Goal: Information Seeking & Learning: Learn about a topic

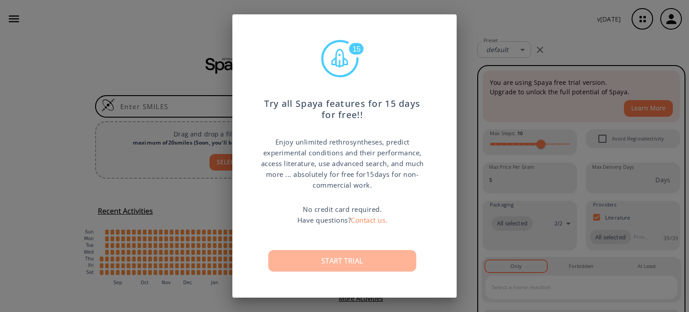
click at [354, 257] on button "Start trial" at bounding box center [342, 261] width 148 height 22
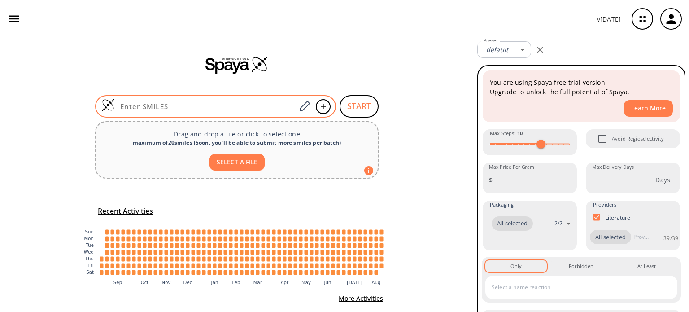
click at [162, 111] on div at bounding box center [215, 106] width 241 height 22
paste input "OCC1=CC=C(CO)S1"
type input "OCC1=CC=C(CO)S1"
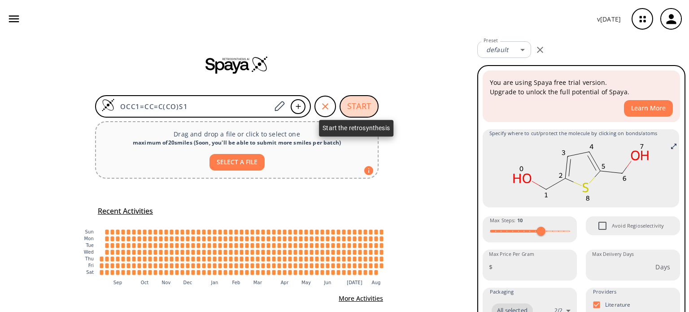
click at [362, 109] on button "START" at bounding box center [359, 106] width 39 height 22
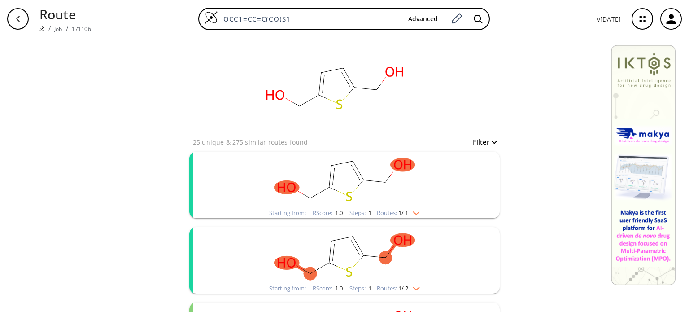
click at [331, 190] on ellipse "clusters" at bounding box center [329, 187] width 13 height 13
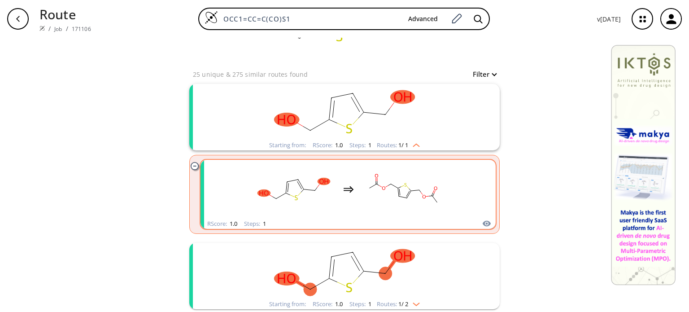
scroll to position [100, 0]
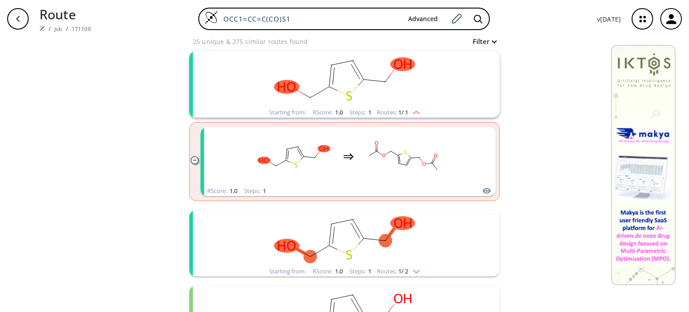
click at [364, 262] on rect "clusters" at bounding box center [344, 238] width 233 height 56
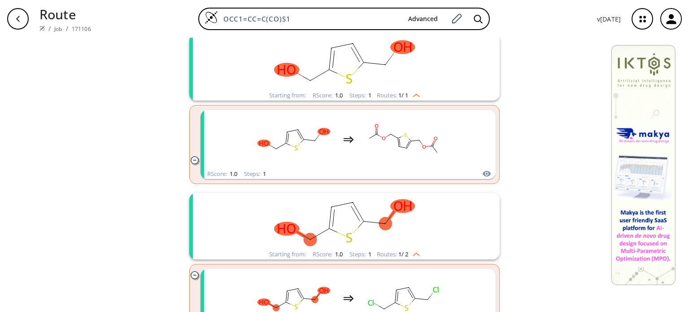
scroll to position [111, 0]
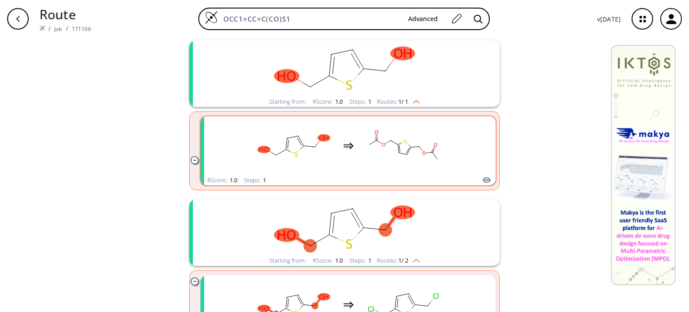
click at [407, 157] on rect "clusters" at bounding box center [403, 146] width 81 height 56
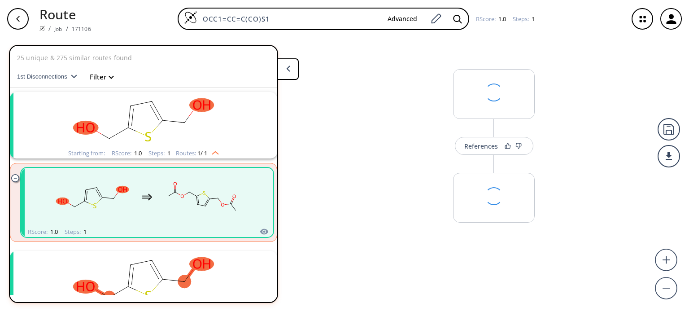
scroll to position [20, 0]
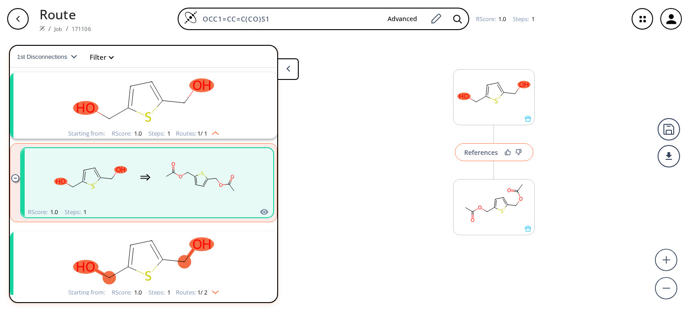
click at [489, 154] on div "References" at bounding box center [481, 152] width 34 height 6
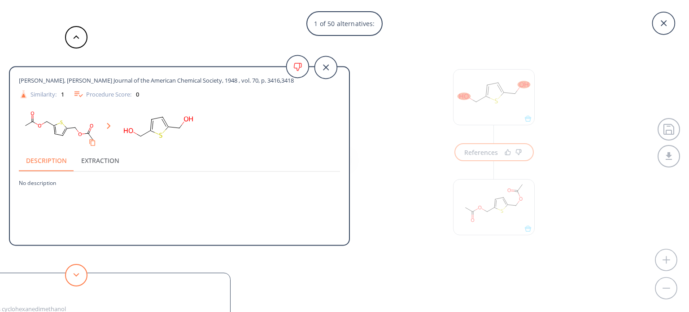
click at [74, 273] on icon at bounding box center [76, 275] width 6 height 4
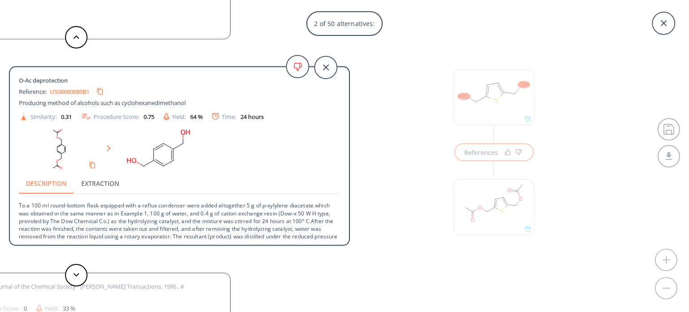
click at [84, 90] on link "US06600080B1" at bounding box center [69, 91] width 39 height 6
click at [76, 275] on polygon at bounding box center [77, 275] width 6 height 4
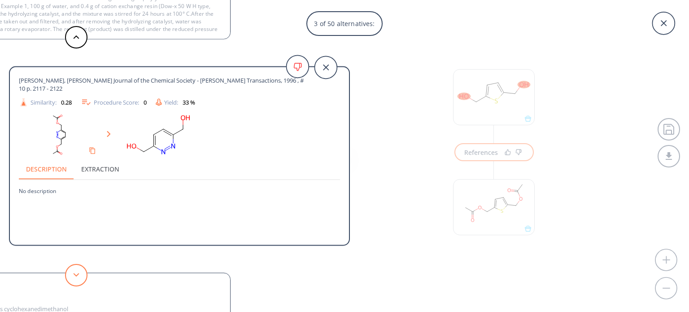
click at [76, 275] on polygon at bounding box center [77, 275] width 6 height 4
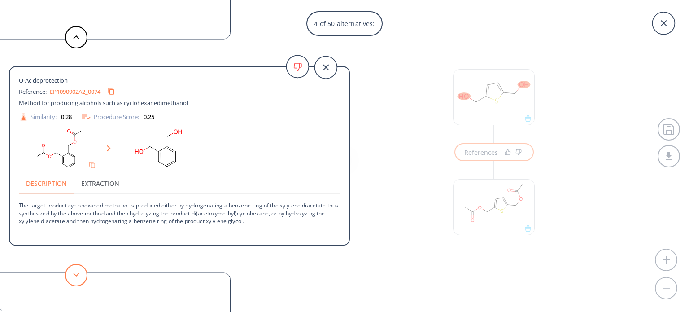
click at [76, 275] on polygon at bounding box center [77, 275] width 6 height 4
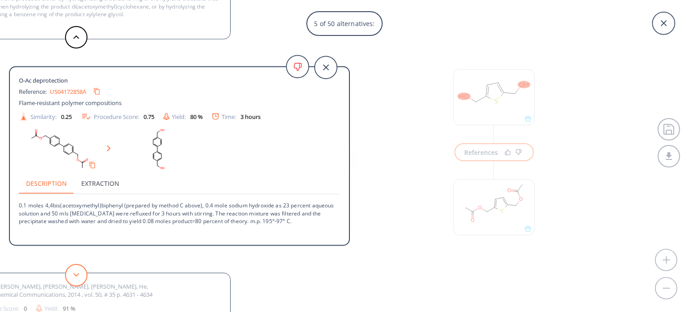
click at [75, 267] on button at bounding box center [76, 275] width 22 height 22
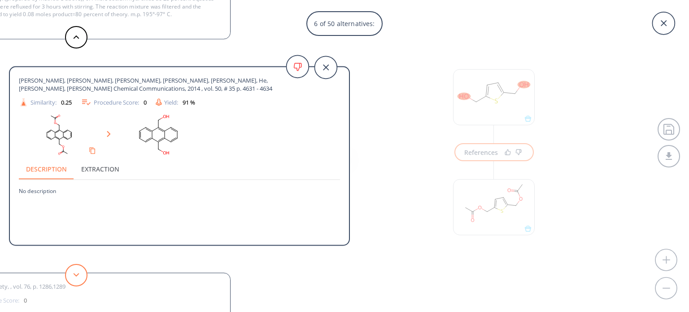
click at [75, 267] on button at bounding box center [76, 275] width 22 height 22
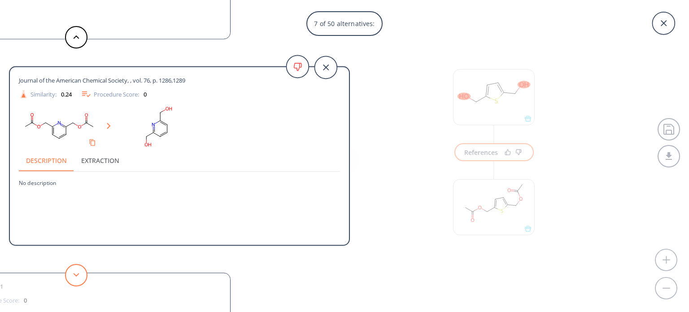
click at [75, 267] on button at bounding box center [76, 275] width 22 height 22
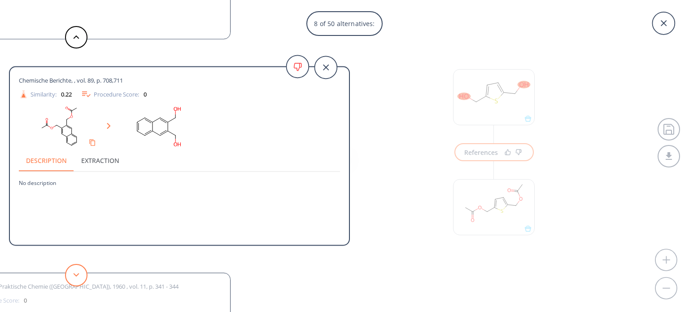
click at [75, 267] on button at bounding box center [76, 275] width 22 height 22
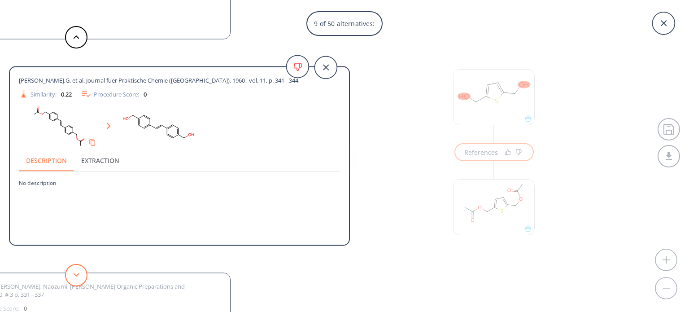
click at [75, 267] on button at bounding box center [76, 275] width 22 height 22
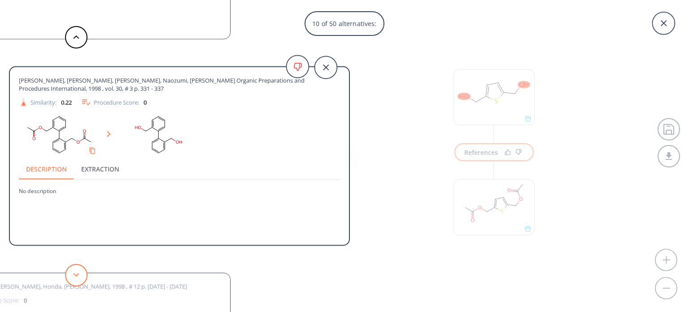
click at [75, 267] on button at bounding box center [76, 275] width 22 height 22
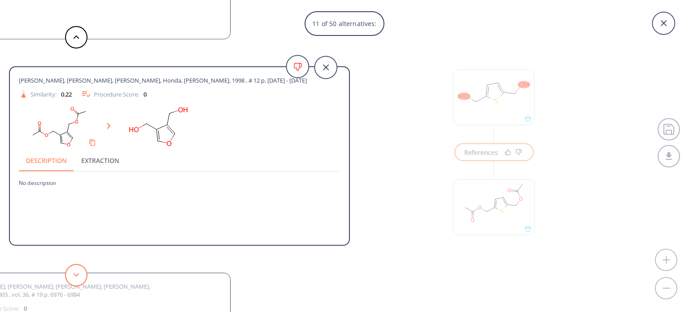
click at [75, 267] on button at bounding box center [76, 275] width 22 height 22
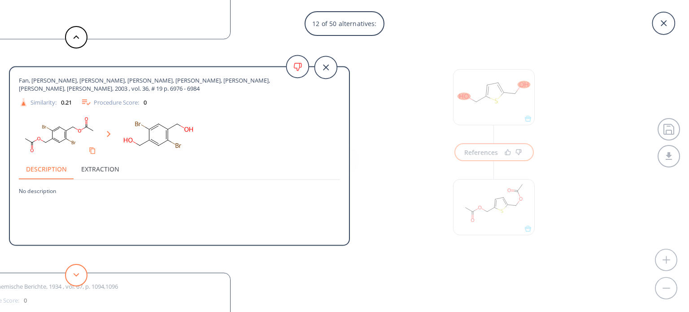
click at [75, 267] on button at bounding box center [76, 275] width 22 height 22
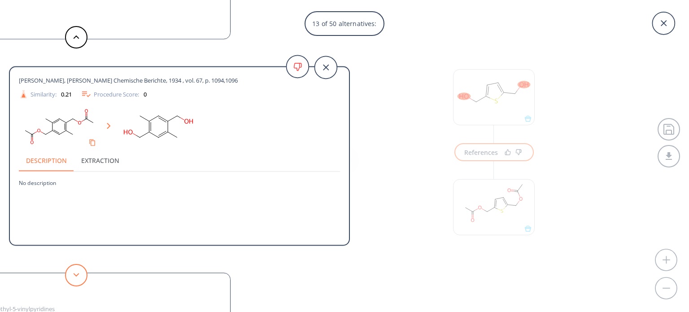
click at [75, 267] on button at bounding box center [76, 275] width 22 height 22
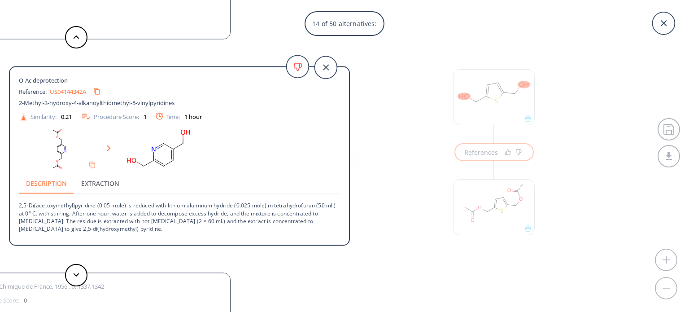
click at [70, 92] on link "US04144342A" at bounding box center [68, 91] width 36 height 6
click at [76, 280] on button at bounding box center [76, 275] width 22 height 22
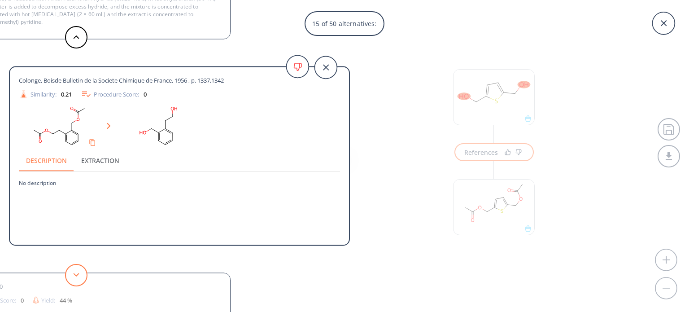
click at [76, 280] on button at bounding box center [76, 275] width 22 height 22
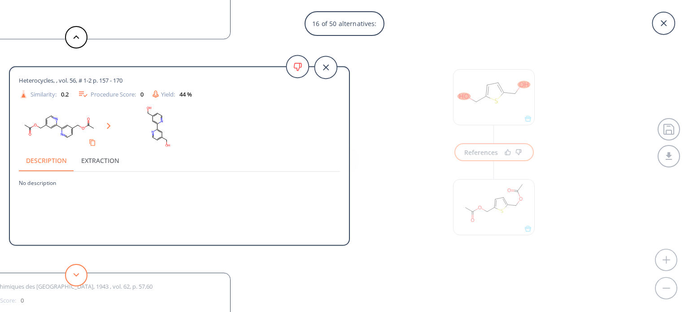
click at [76, 280] on button at bounding box center [76, 275] width 22 height 22
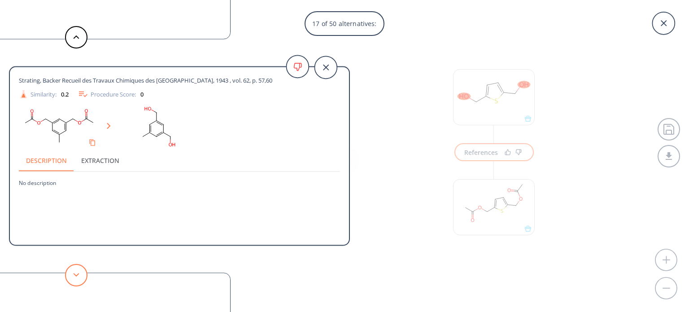
click at [76, 280] on button at bounding box center [76, 275] width 22 height 22
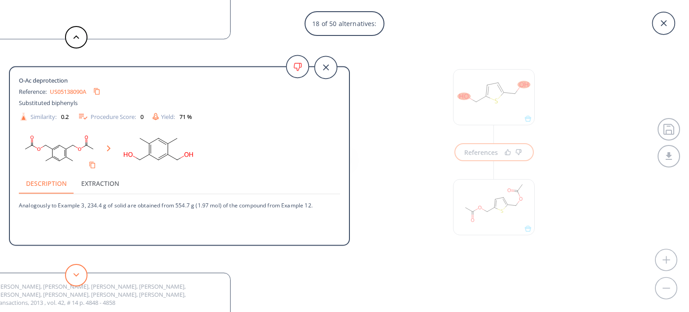
click at [76, 280] on button at bounding box center [76, 275] width 22 height 22
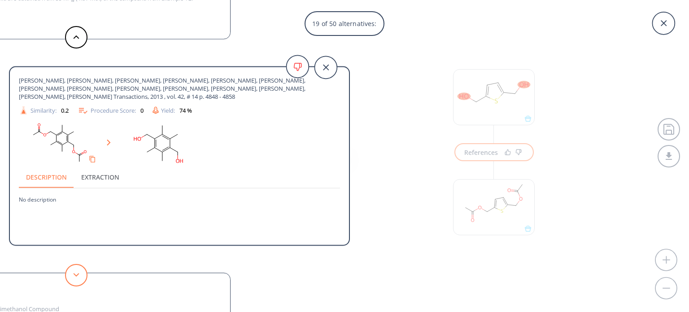
click at [76, 280] on button at bounding box center [76, 275] width 22 height 22
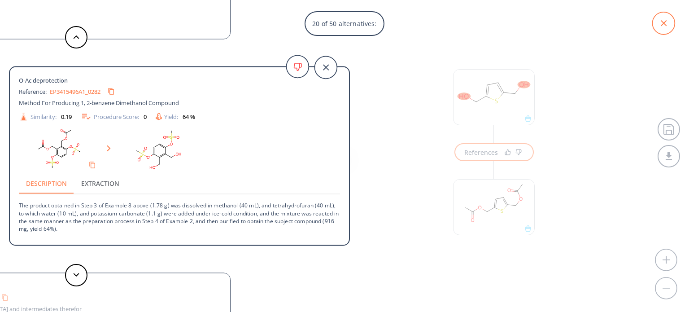
click at [661, 25] on icon at bounding box center [663, 23] width 22 height 22
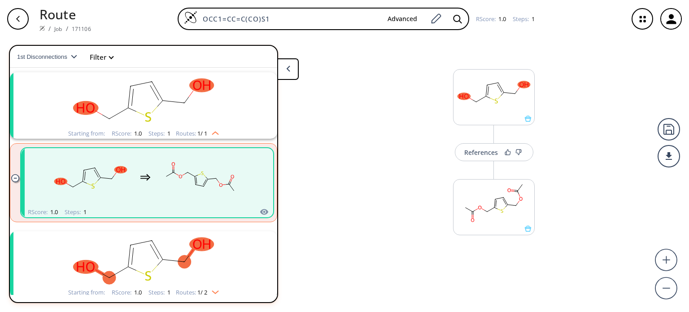
scroll to position [90, 0]
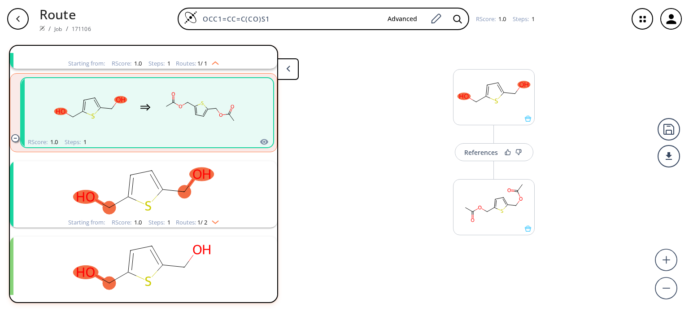
click at [197, 211] on rect "clusters" at bounding box center [143, 189] width 233 height 56
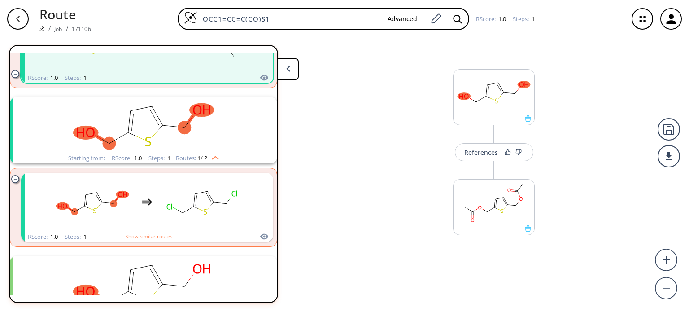
scroll to position [154, 0]
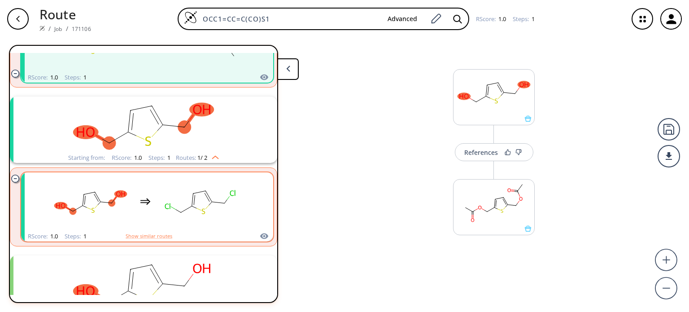
click at [196, 218] on rect "clusters" at bounding box center [200, 202] width 81 height 56
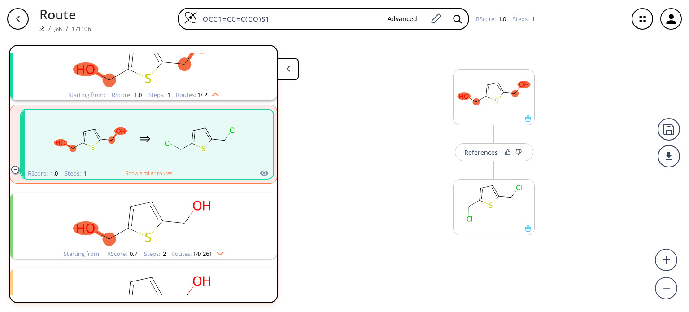
scroll to position [335, 0]
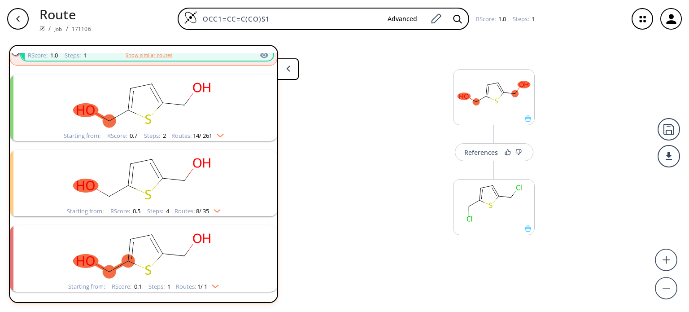
click at [184, 197] on rect "clusters" at bounding box center [143, 178] width 233 height 56
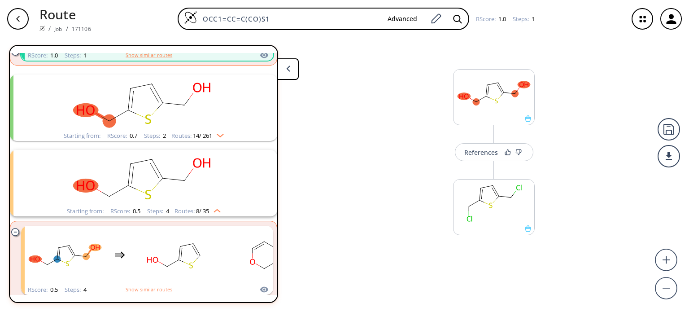
click at [193, 133] on span "14 / 261" at bounding box center [202, 136] width 19 height 6
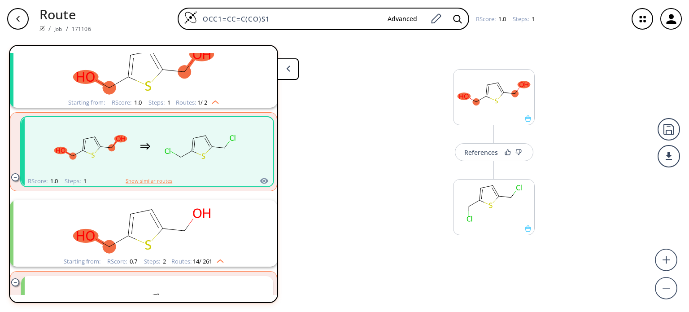
scroll to position [0, 0]
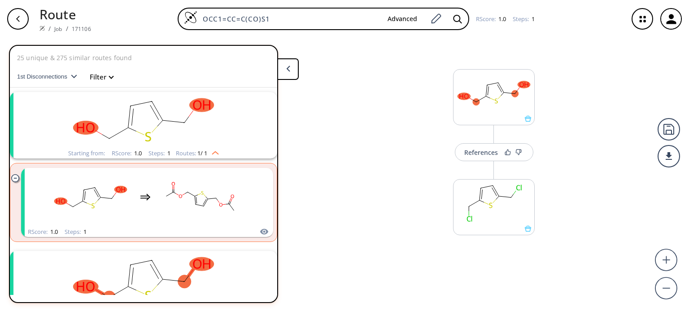
click at [214, 136] on rect "clusters" at bounding box center [143, 120] width 233 height 56
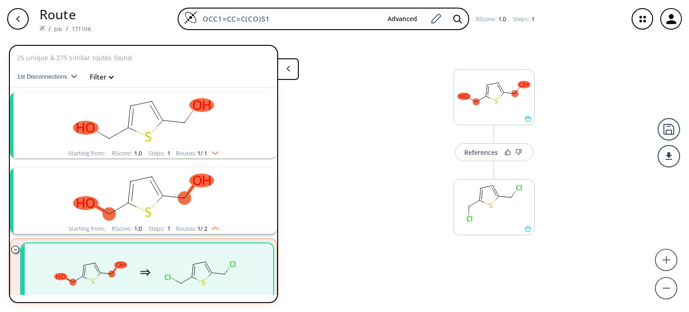
click at [214, 136] on rect "clusters" at bounding box center [143, 120] width 233 height 56
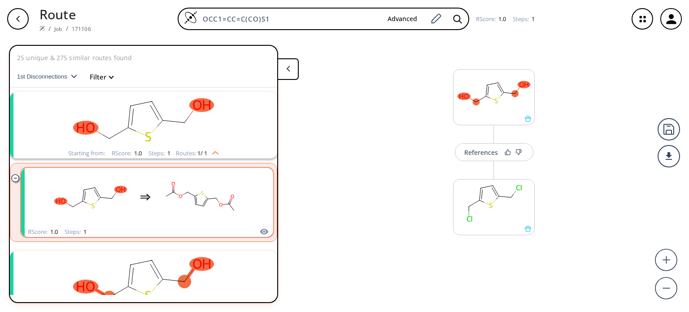
click at [188, 197] on rect "clusters" at bounding box center [200, 197] width 81 height 56
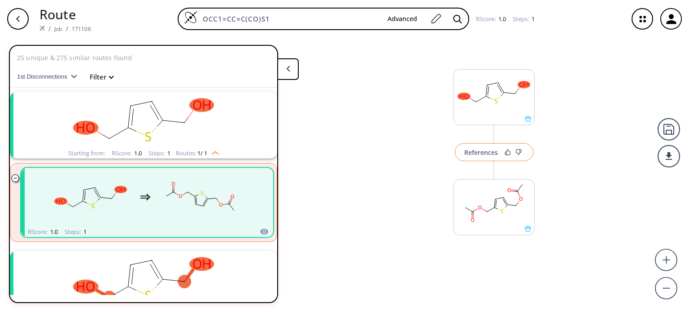
click at [479, 152] on div "References" at bounding box center [481, 152] width 34 height 6
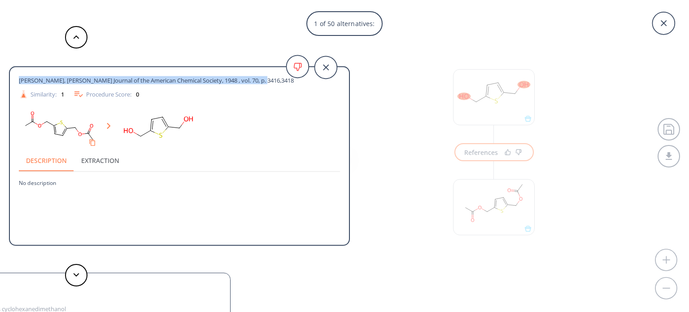
drag, startPoint x: 19, startPoint y: 79, endPoint x: 258, endPoint y: 78, distance: 239.5
click at [258, 78] on div "[PERSON_NAME], [PERSON_NAME] Journal of the American Chemical Society, 1948 , v…" at bounding box center [163, 80] width 289 height 8
copy span "[PERSON_NAME], [PERSON_NAME] Journal of the American Chemical Society, 1948 , v…"
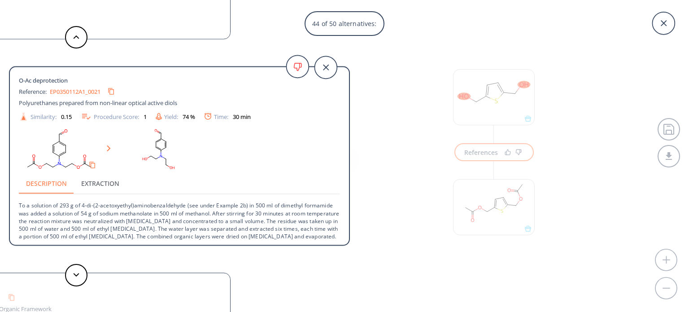
click at [508, 201] on div "44 of 50 alternatives: [PERSON_NAME], [PERSON_NAME] Journal of the American Che…" at bounding box center [344, 156] width 689 height 312
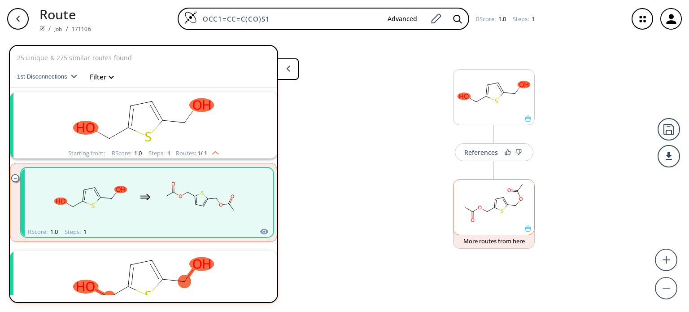
click at [506, 195] on rect at bounding box center [494, 202] width 81 height 46
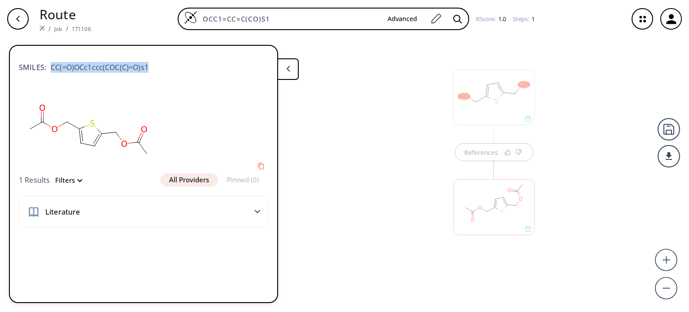
drag, startPoint x: 147, startPoint y: 68, endPoint x: 50, endPoint y: 64, distance: 96.5
click at [50, 64] on span "CC(=O)OCc1ccc(COC(C)=O)s1" at bounding box center [97, 67] width 102 height 11
copy span "CC(=O)OCc1ccc(COC(C)=O)s1"
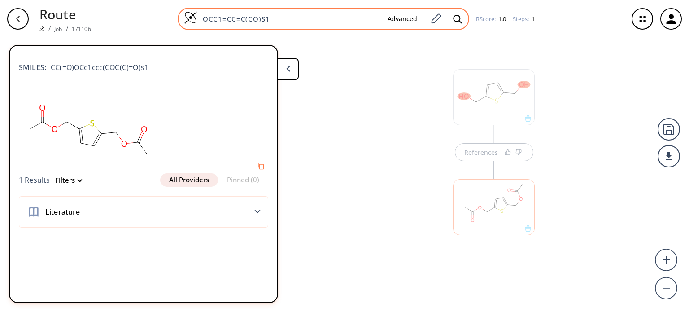
drag, startPoint x: 316, startPoint y: 20, endPoint x: 198, endPoint y: 16, distance: 118.0
click at [198, 16] on input "OCC1=CC=C(CO)S1" at bounding box center [288, 18] width 183 height 9
paste input "CC(OCc1sc(COC(C)=O)cc1)=O"
type input "CC(OCc1sc(COC(C)=O)cc1)=O"
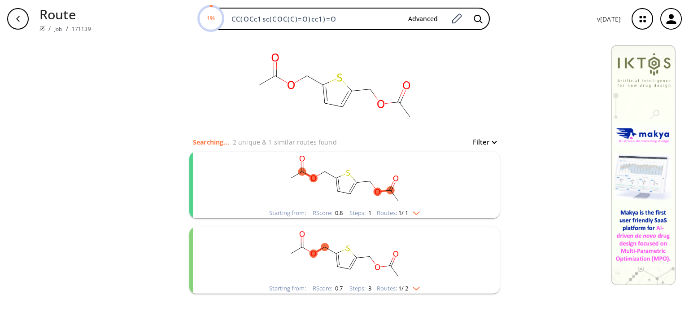
click at [303, 192] on rect "clusters" at bounding box center [344, 180] width 233 height 56
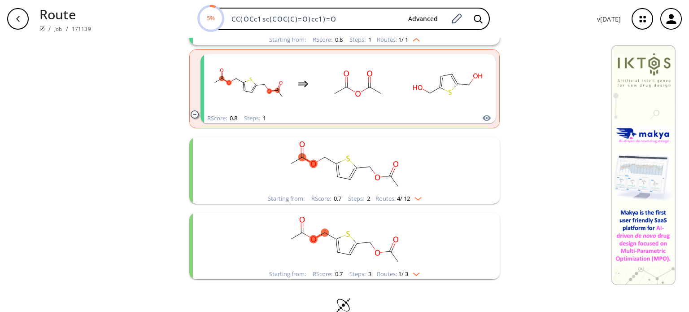
scroll to position [174, 0]
click at [343, 186] on rect "clusters" at bounding box center [344, 165] width 233 height 56
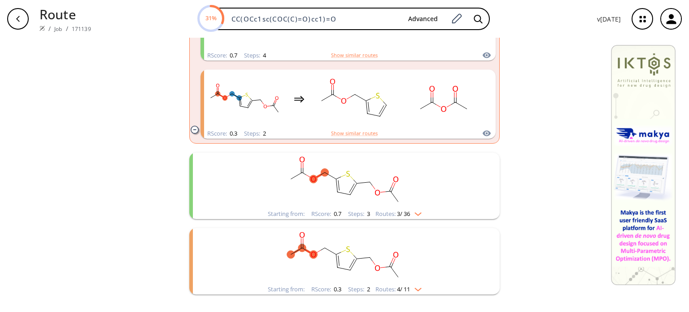
scroll to position [583, 0]
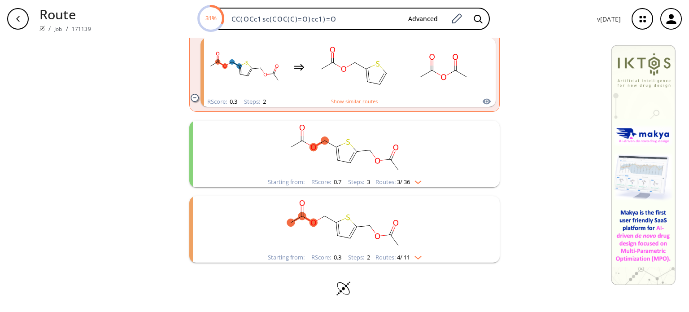
click at [295, 220] on rect "clusters" at bounding box center [344, 224] width 233 height 56
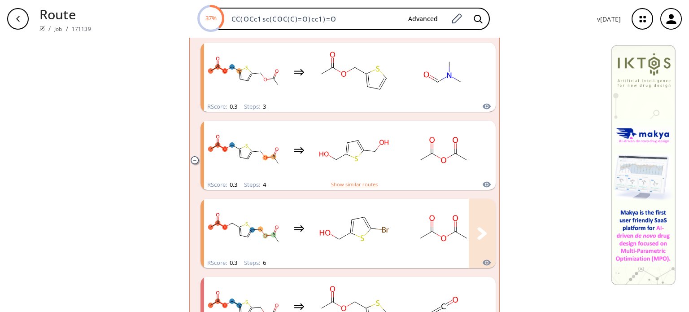
scroll to position [1057, 0]
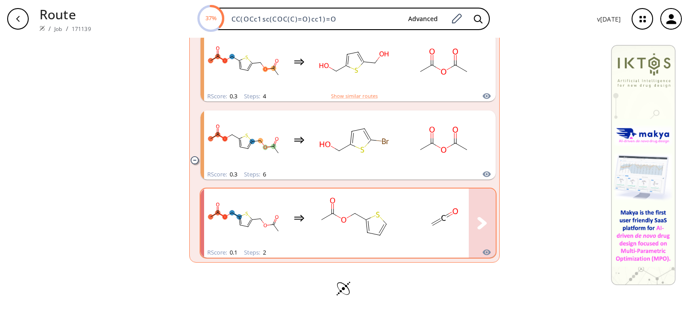
click at [337, 225] on rect "clusters" at bounding box center [354, 218] width 81 height 56
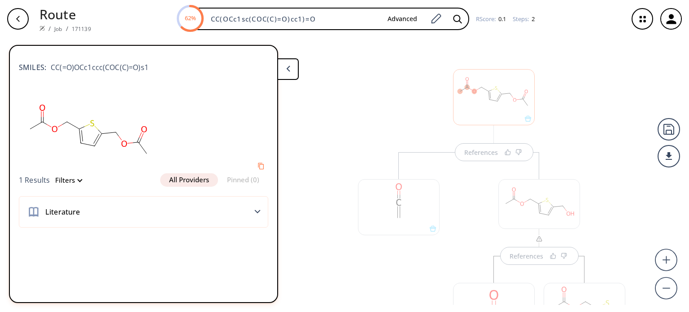
scroll to position [87, 0]
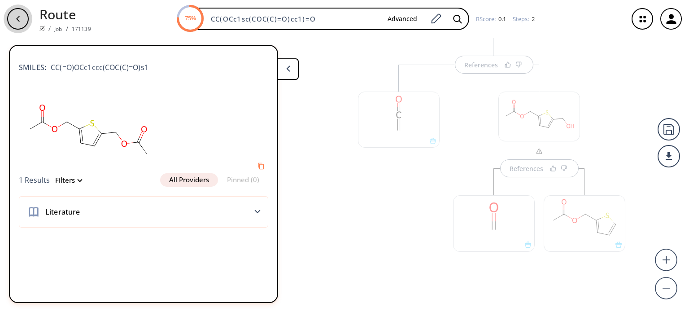
click at [14, 26] on div "button" at bounding box center [18, 19] width 22 height 22
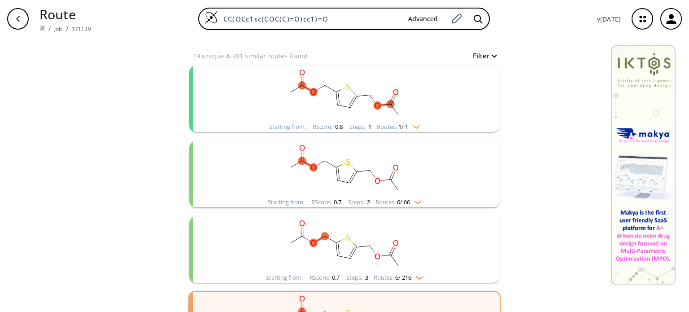
scroll to position [86, 0]
click at [409, 106] on rect "clusters" at bounding box center [344, 93] width 233 height 56
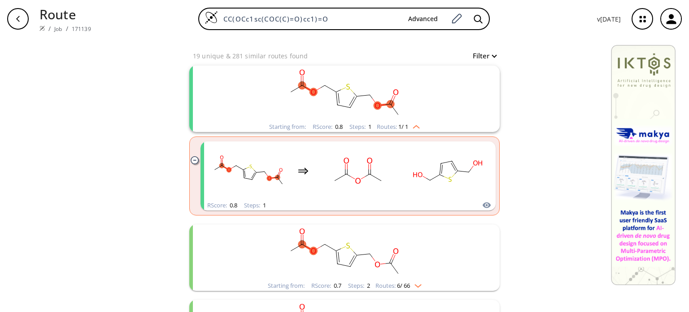
drag, startPoint x: 368, startPoint y: 19, endPoint x: 205, endPoint y: -12, distance: 166.6
click at [205, 0] on html "Route / Job / 171139 CC(OCc1sc(COC(C)=O)cc1)=O Advanced v [DATE] clear 19 uniqu…" at bounding box center [344, 156] width 689 height 312
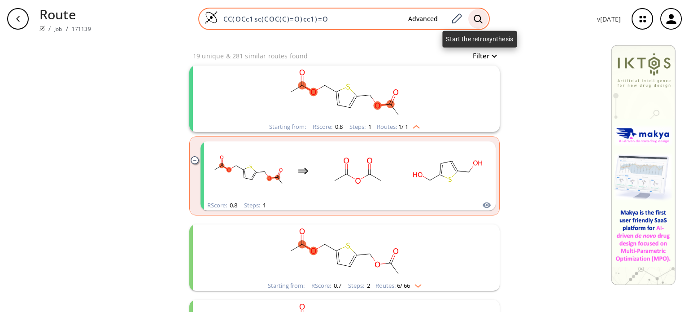
click at [484, 18] on div at bounding box center [478, 19] width 20 height 20
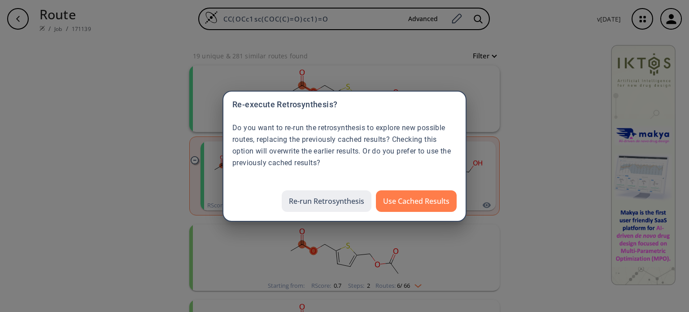
click at [305, 204] on button "Re-run Retrosynthesis" at bounding box center [327, 201] width 90 height 22
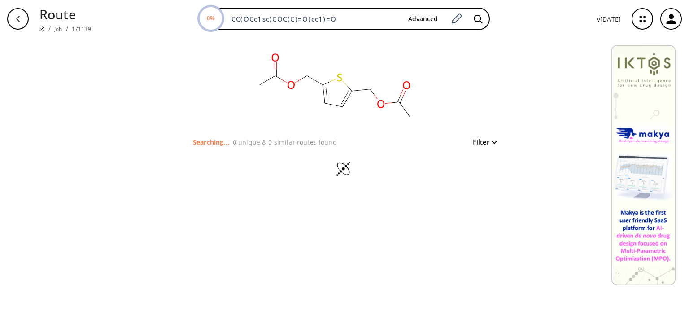
drag, startPoint x: 333, startPoint y: 88, endPoint x: 339, endPoint y: 21, distance: 68.0
click at [339, 38] on rect at bounding box center [334, 87] width 179 height 99
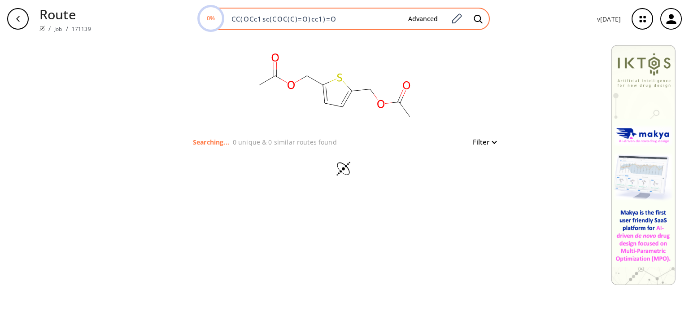
click at [339, 21] on input "CC(OCc1sc(COC(C)=O)cc1)=O" at bounding box center [313, 18] width 175 height 9
paste input "N=C(N)SCC1=CC=C(CSC(N)=N)S1"
type input "N=C(N)SCC1=CC=C(CSC(N)=N)S1"
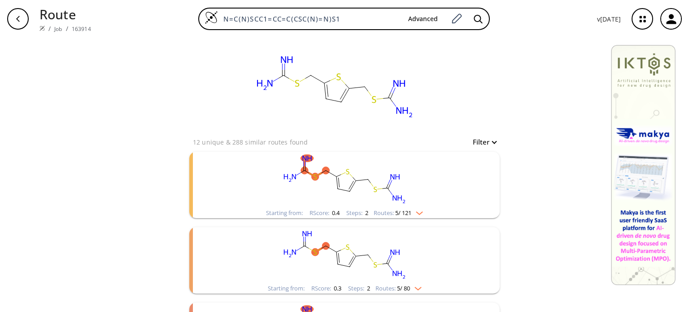
scroll to position [61, 0]
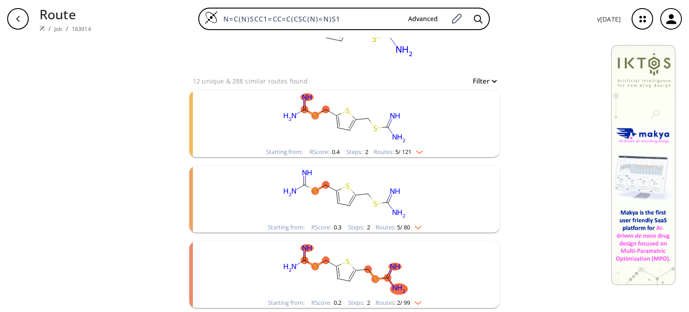
click at [391, 266] on icon "clusters" at bounding box center [393, 266] width 4 height 5
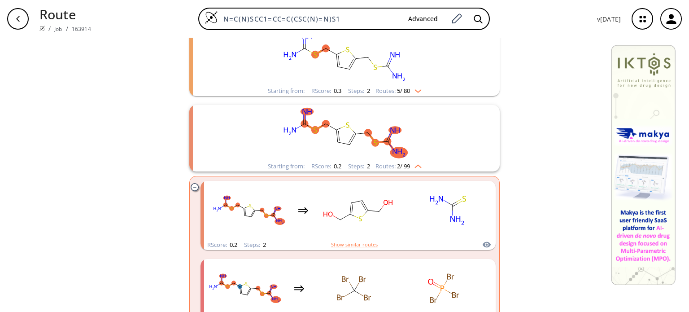
scroll to position [222, 0]
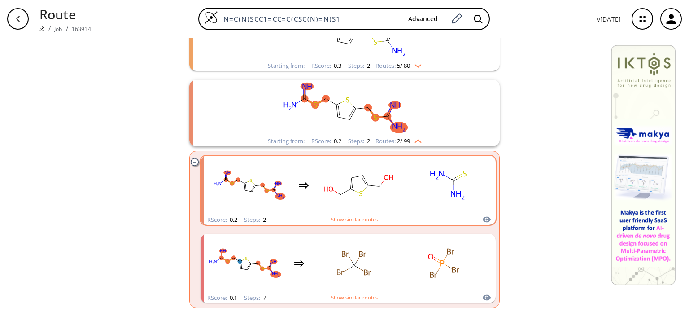
click at [431, 191] on rect "clusters" at bounding box center [448, 185] width 81 height 56
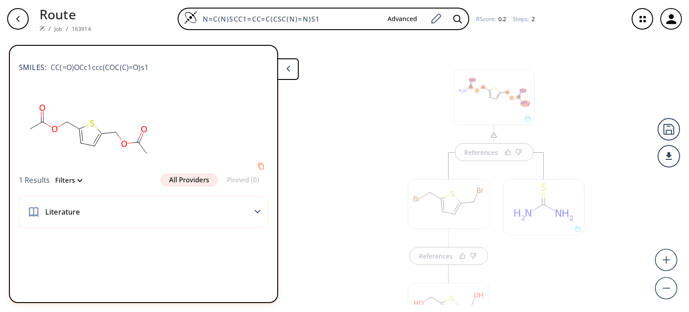
click at [402, 162] on div "References" at bounding box center [449, 263] width 100 height 222
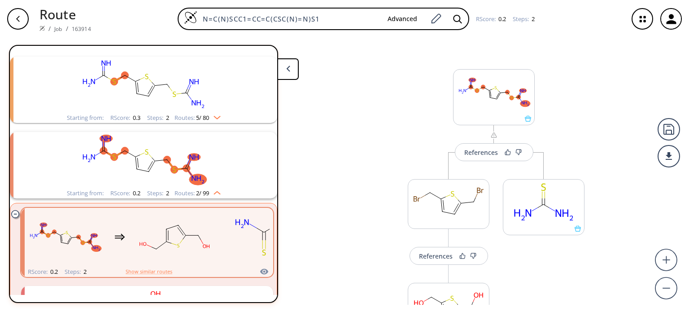
scroll to position [109, 0]
click at [209, 141] on rect "clusters" at bounding box center [143, 161] width 233 height 56
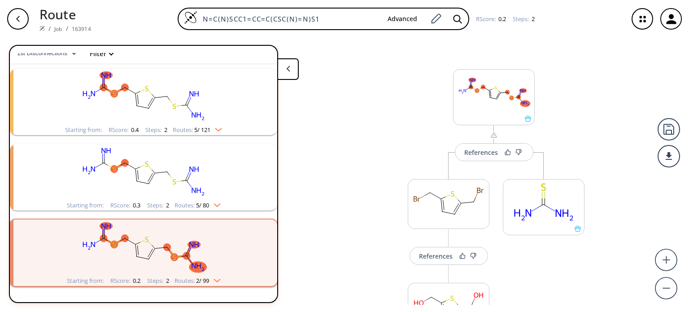
scroll to position [22, 0]
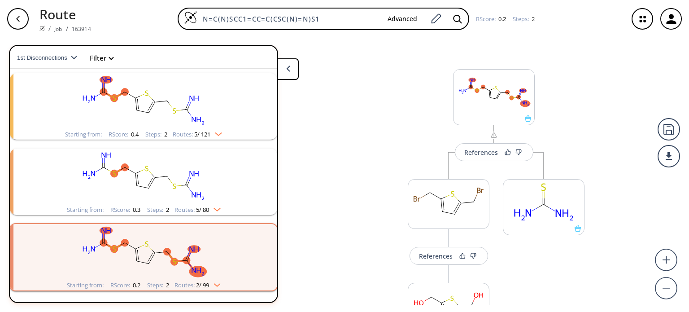
click at [203, 169] on rect "clusters" at bounding box center [143, 176] width 233 height 56
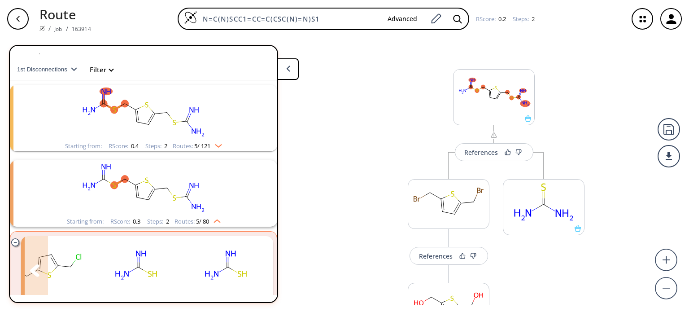
scroll to position [0, 0]
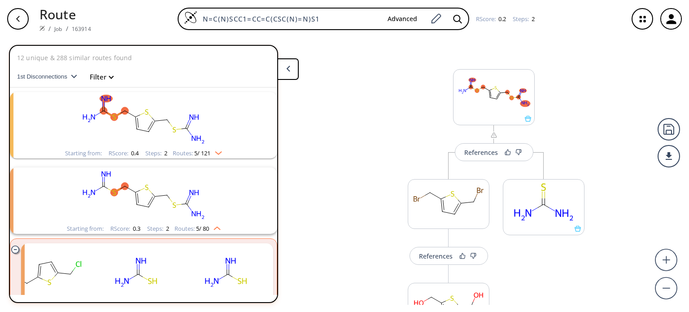
click at [209, 139] on rect "clusters" at bounding box center [143, 120] width 233 height 56
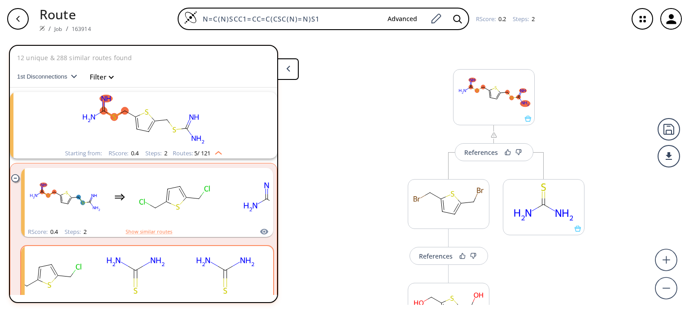
click at [204, 113] on rect "clusters" at bounding box center [143, 120] width 233 height 56
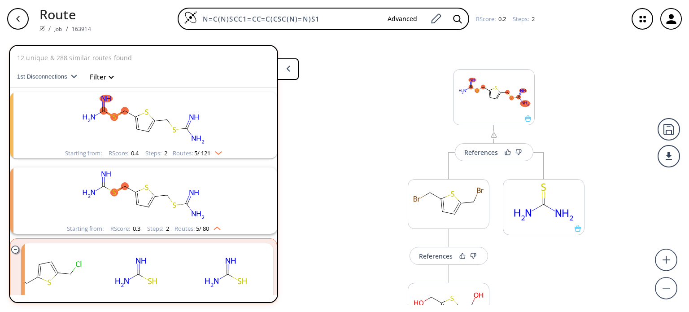
click at [161, 189] on rect "clusters" at bounding box center [143, 195] width 233 height 56
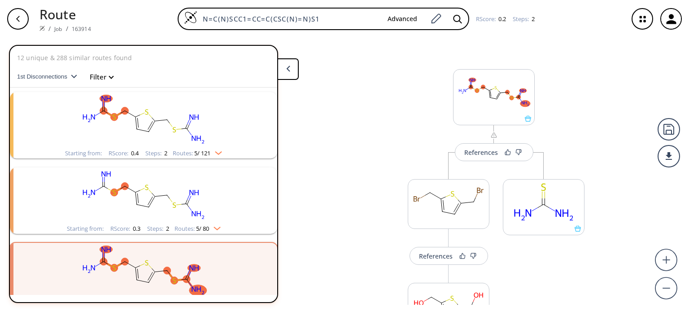
click at [163, 195] on ellipse "clusters" at bounding box center [166, 194] width 7 height 7
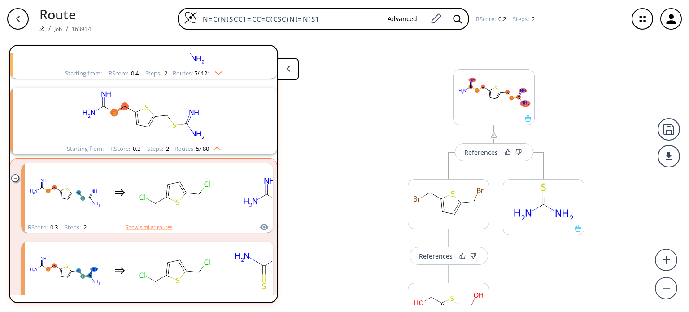
scroll to position [80, 0]
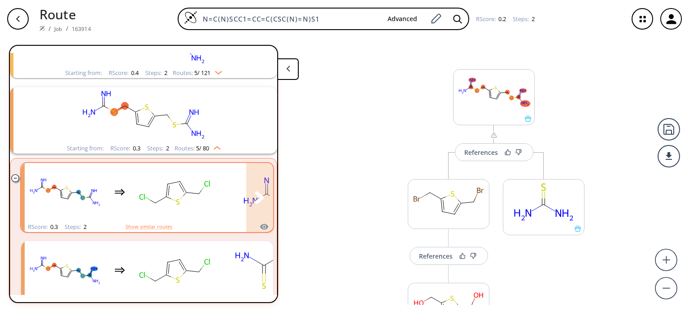
click at [203, 198] on rect "clusters" at bounding box center [174, 192] width 81 height 56
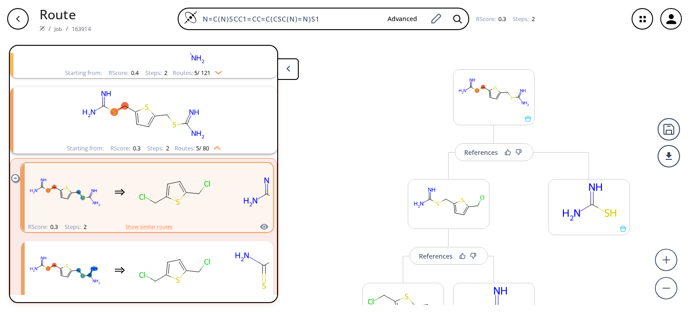
scroll to position [87, 0]
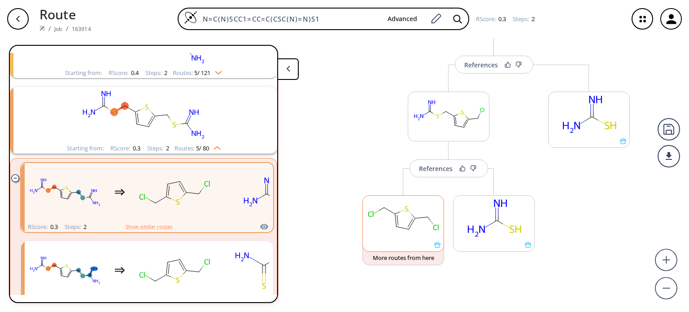
click at [398, 240] on rect at bounding box center [403, 219] width 81 height 46
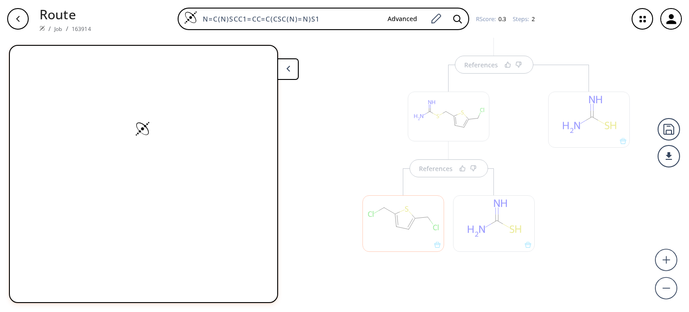
scroll to position [0, 0]
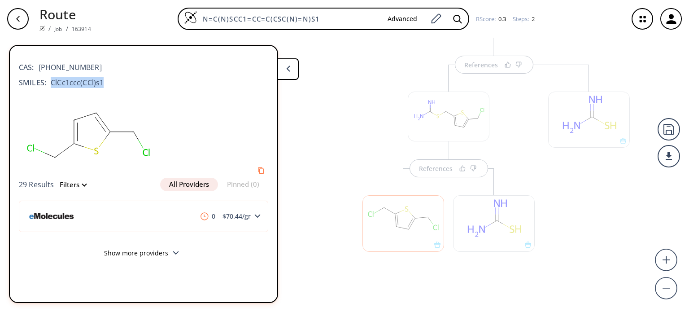
drag, startPoint x: 100, startPoint y: 82, endPoint x: 52, endPoint y: 78, distance: 49.1
click at [52, 78] on span "ClCc1ccc(CCl)s1" at bounding box center [74, 82] width 57 height 11
copy span "ClCc1ccc(CCl)s1"
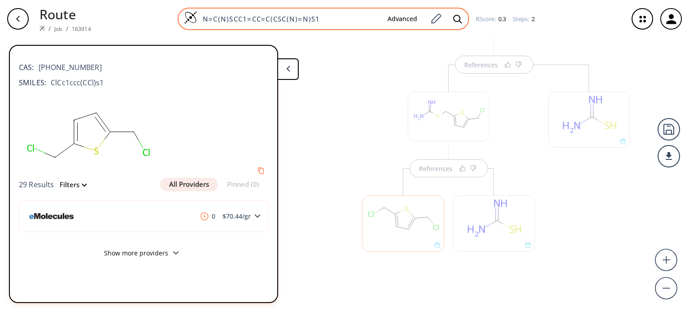
drag, startPoint x: 321, startPoint y: 19, endPoint x: 196, endPoint y: 12, distance: 124.9
click at [196, 12] on div "N=C(N)SCC1=CC=C(CSC(N)=N)S1 Advanced" at bounding box center [324, 19] width 292 height 22
paste input "ClCc1ccc(CCl)s"
type input "ClCc1ccc(CCl)s1"
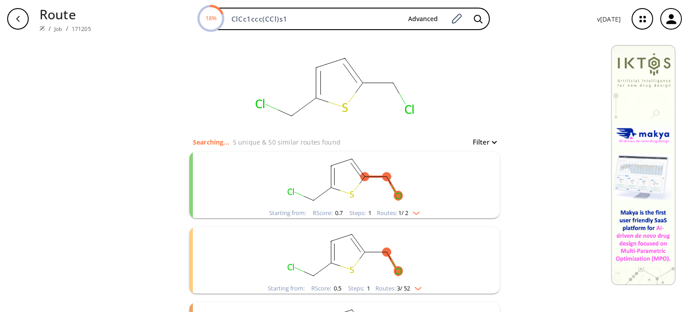
click at [431, 194] on rect "clusters" at bounding box center [344, 180] width 233 height 56
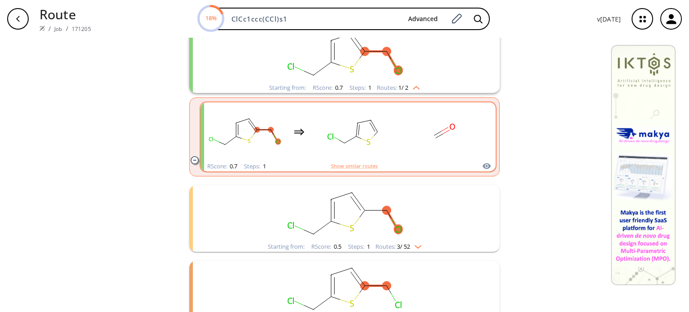
scroll to position [126, 0]
click at [390, 240] on rect "clusters" at bounding box center [344, 213] width 233 height 56
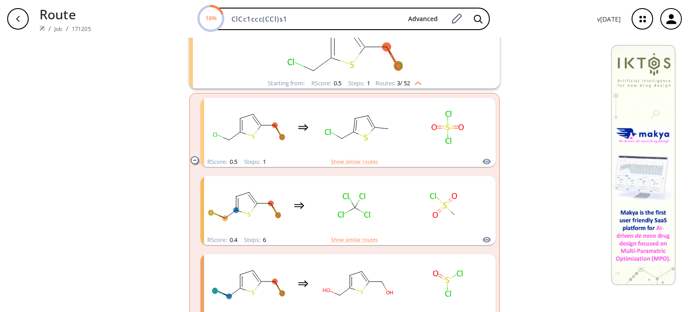
scroll to position [362, 0]
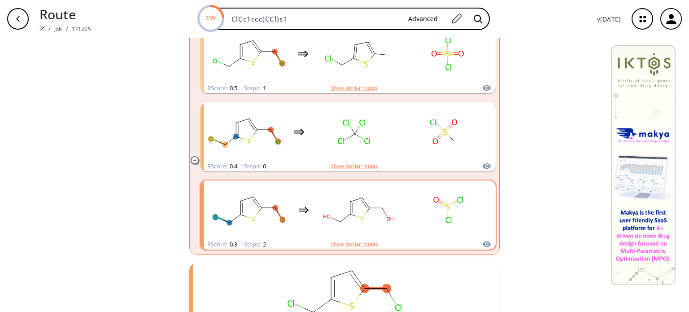
click at [408, 230] on rect "clusters" at bounding box center [448, 210] width 81 height 56
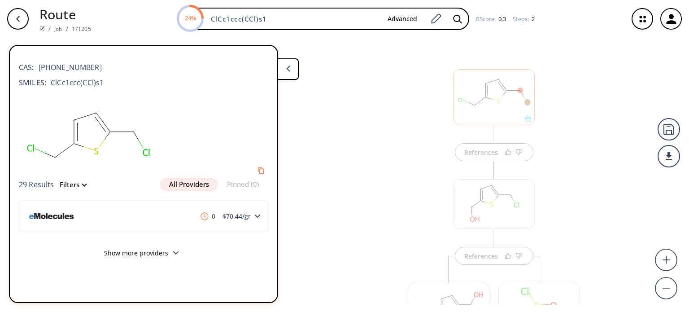
click at [417, 162] on div "References" at bounding box center [494, 263] width 190 height 222
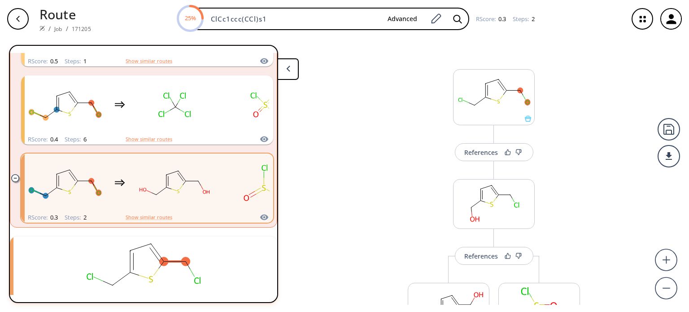
scroll to position [87, 0]
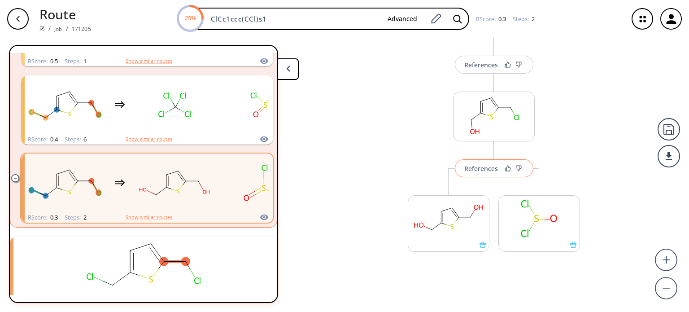
click at [483, 172] on button "References" at bounding box center [494, 168] width 79 height 18
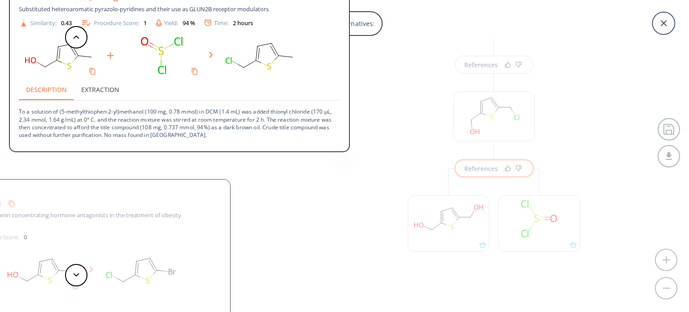
scroll to position [0, 0]
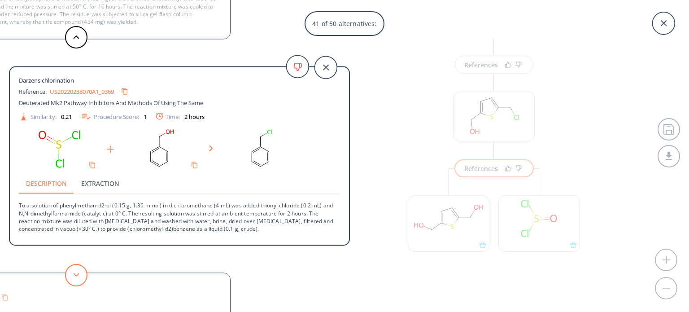
click at [78, 274] on polygon at bounding box center [77, 275] width 6 height 4
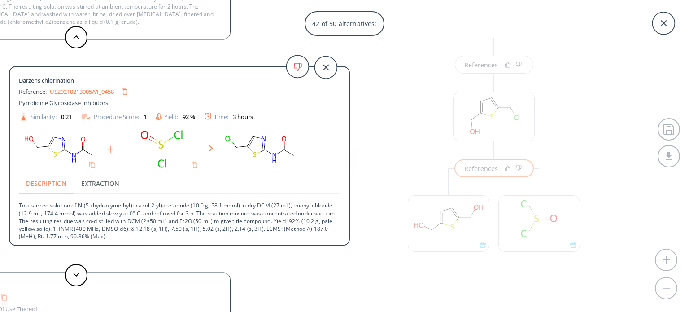
click at [445, 209] on div "42 of 50 alternatives: Darzens chlorination Reference: WO2024182736A1_0243 Nbd1…" at bounding box center [344, 156] width 689 height 312
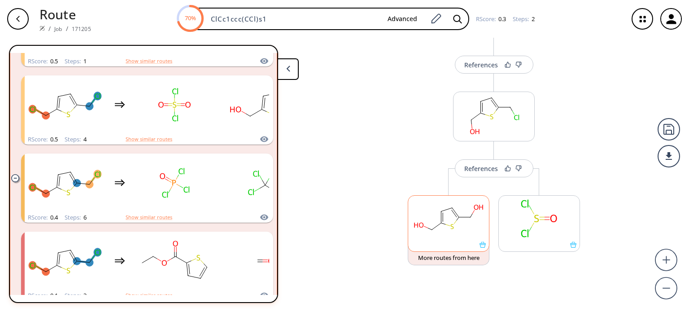
click at [444, 212] on rect at bounding box center [448, 219] width 81 height 46
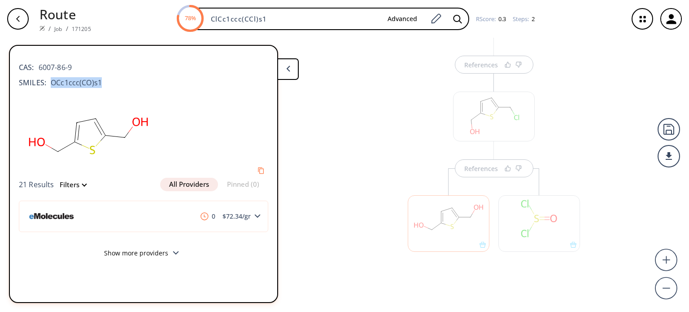
drag, startPoint x: 100, startPoint y: 80, endPoint x: 53, endPoint y: 77, distance: 46.8
click at [53, 77] on span "OCc1ccc(CO)s1" at bounding box center [74, 82] width 56 height 11
copy span "Cc1ccc(CO)s1"
click at [104, 83] on div "SMILES: OCc1ccc(CO)s1" at bounding box center [143, 82] width 249 height 11
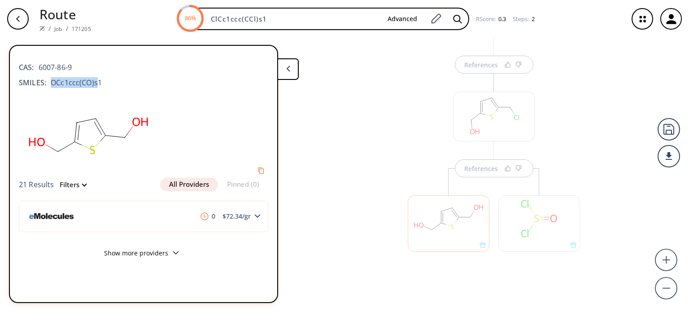
drag, startPoint x: 98, startPoint y: 80, endPoint x: 52, endPoint y: 79, distance: 46.2
click at [52, 79] on span "OCc1ccc(CO)s1" at bounding box center [74, 82] width 56 height 11
click at [113, 86] on div "SMILES: OCc1ccc(CO)s1" at bounding box center [143, 82] width 249 height 11
drag, startPoint x: 51, startPoint y: 79, endPoint x: 101, endPoint y: 82, distance: 49.9
click at [101, 82] on div "SMILES: OCc1ccc(CO)s1" at bounding box center [143, 82] width 249 height 11
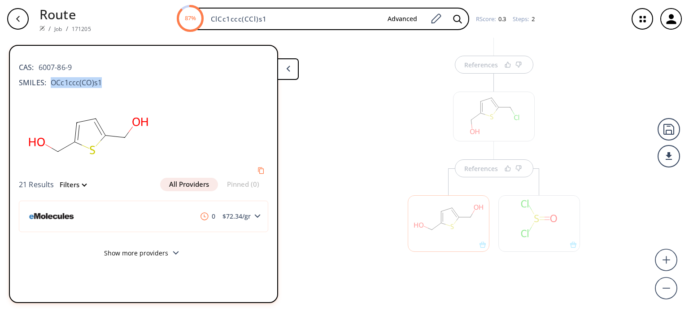
copy span "OCc1ccc(CO)s1"
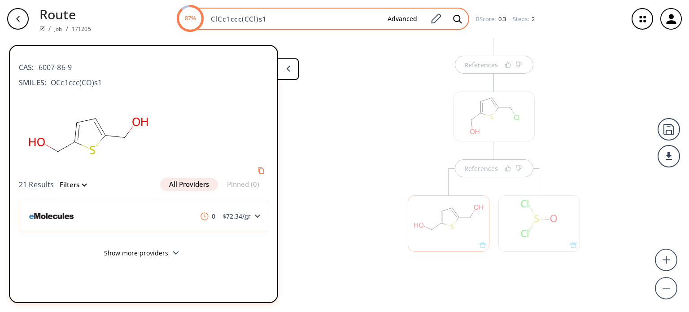
click at [279, 16] on input "ClCc1ccc(CCl)s1" at bounding box center [292, 18] width 175 height 9
paste input "OCc1ccc(CO"
type input "OCc1ccc(CO)s1"
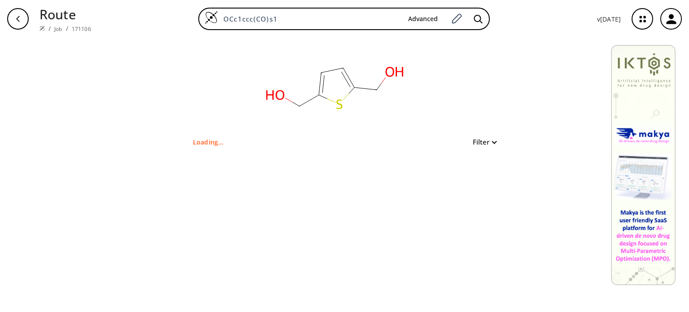
type input "OCC1=CC=C(CO)S1"
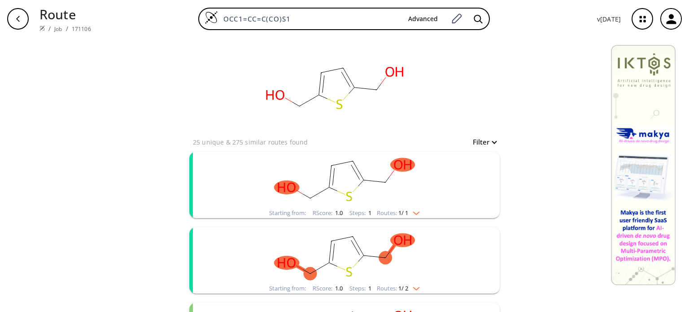
click at [380, 201] on rect "clusters" at bounding box center [344, 180] width 233 height 56
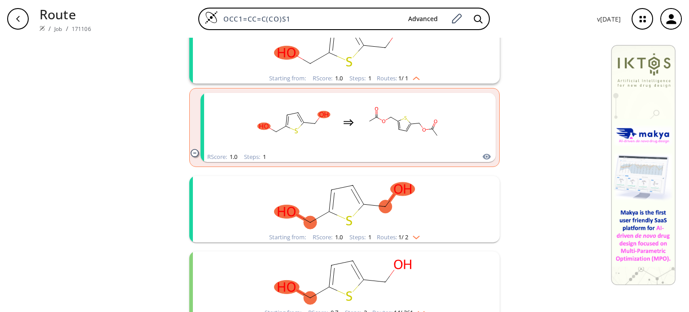
scroll to position [140, 0]
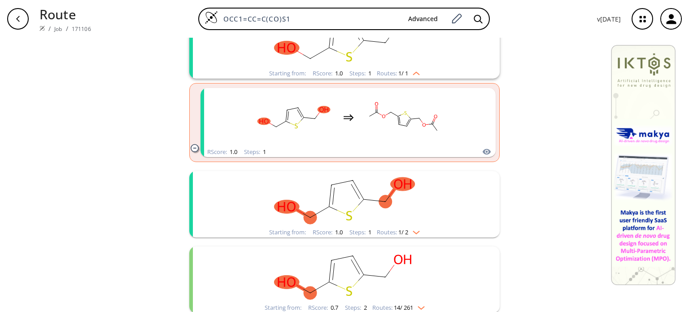
click at [402, 215] on rect "clusters" at bounding box center [344, 199] width 233 height 56
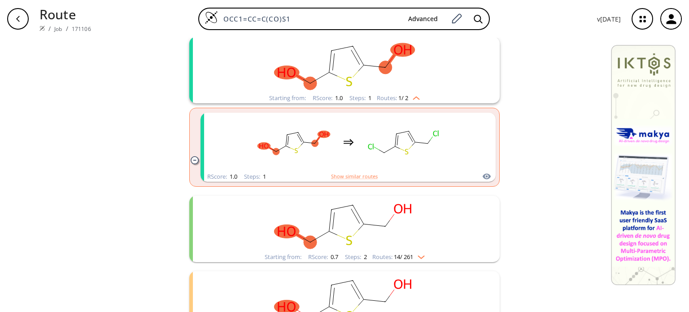
scroll to position [276, 0]
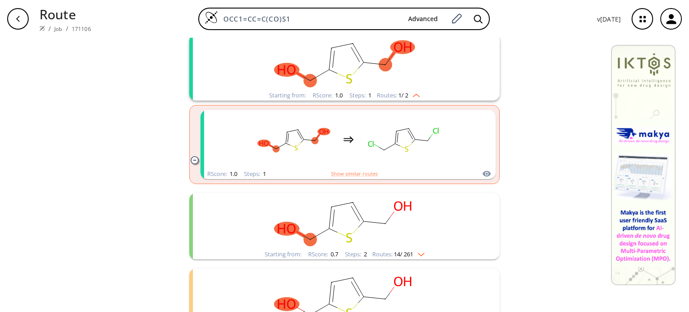
click at [404, 231] on rect "clusters" at bounding box center [344, 221] width 233 height 56
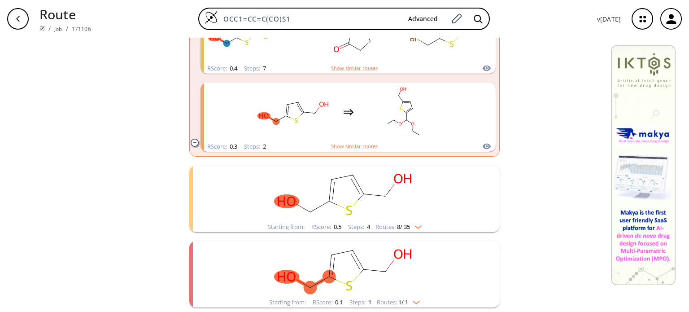
scroll to position [1479, 0]
click at [416, 205] on rect "clusters" at bounding box center [344, 194] width 233 height 56
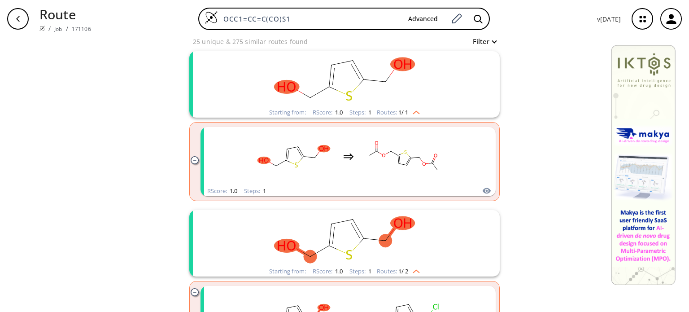
scroll to position [117, 0]
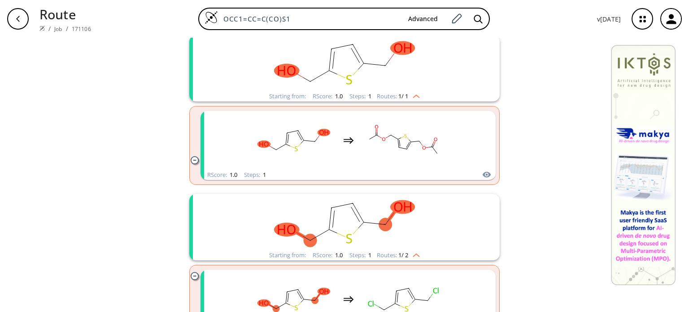
click at [416, 77] on rect "clusters" at bounding box center [344, 63] width 233 height 56
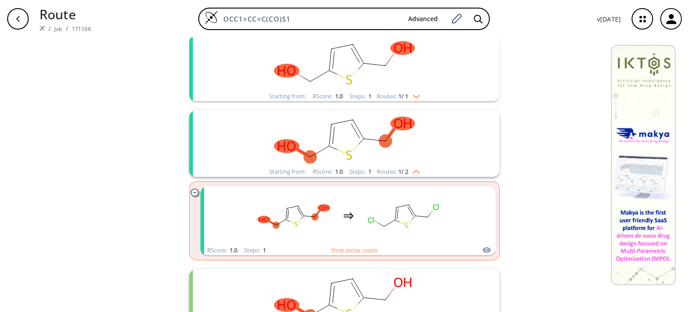
click at [416, 77] on rect "clusters" at bounding box center [344, 63] width 233 height 56
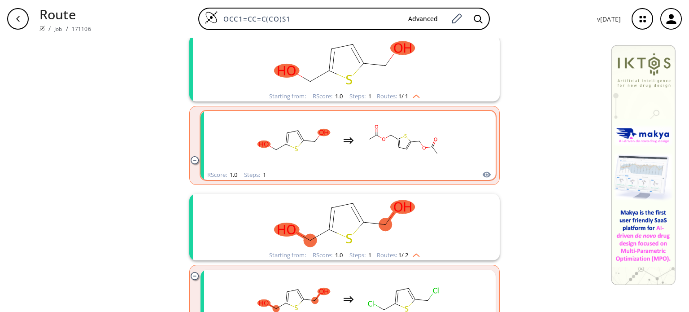
click at [367, 150] on rect "clusters" at bounding box center [403, 140] width 81 height 56
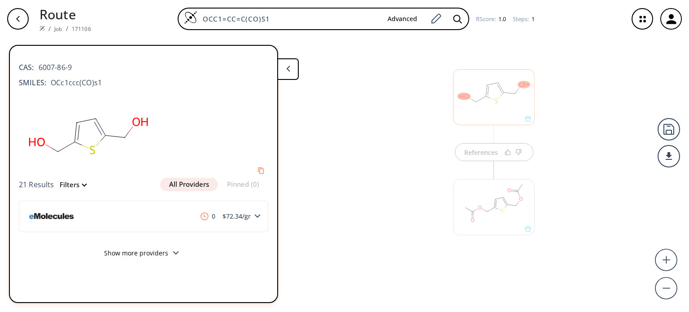
click at [289, 70] on polygon at bounding box center [288, 68] width 4 height 6
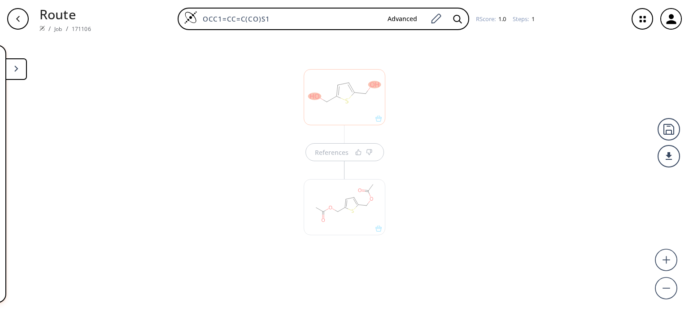
click at [447, 118] on div "References" at bounding box center [344, 171] width 689 height 267
click at [337, 150] on div "References" at bounding box center [332, 152] width 34 height 6
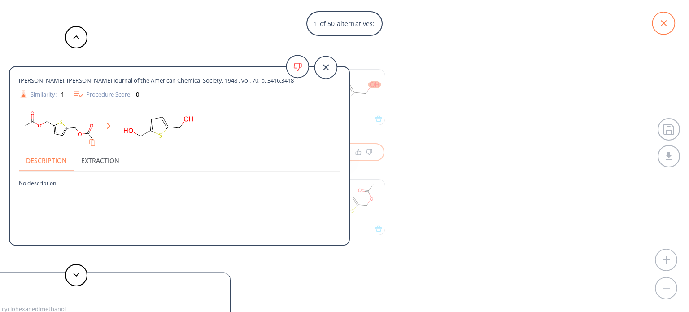
click at [664, 20] on icon at bounding box center [663, 23] width 22 height 22
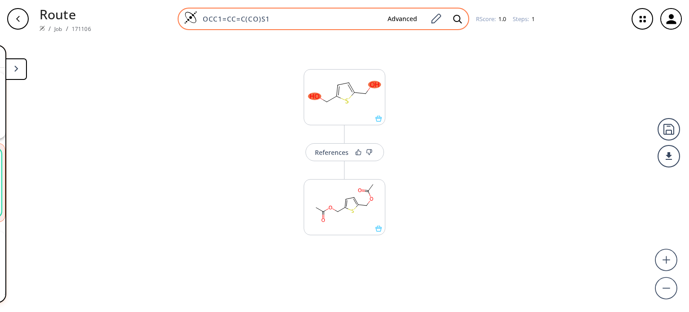
drag, startPoint x: 314, startPoint y: 15, endPoint x: 181, endPoint y: 12, distance: 133.3
click at [181, 12] on div "OCC1=CC=C(CO)S1 Advanced" at bounding box center [324, 19] width 292 height 22
paste input "N=C(N)SCC1=CC=C(CSC(N)=N"
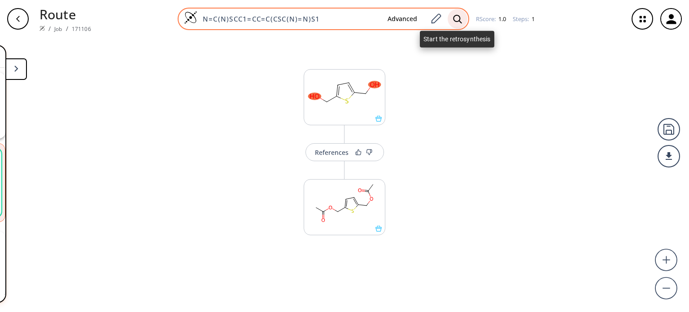
type input "N=C(N)SCC1=CC=C(CSC(N)=N)S1"
click at [460, 23] on icon at bounding box center [457, 18] width 9 height 9
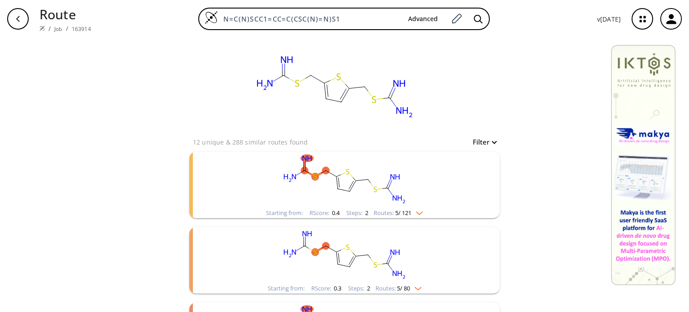
click at [353, 196] on rect "clusters" at bounding box center [344, 180] width 233 height 56
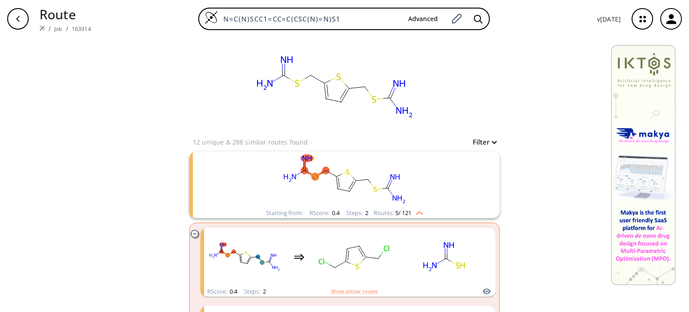
scroll to position [77, 0]
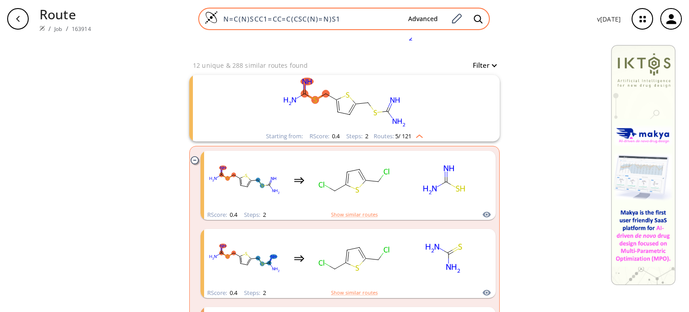
click at [348, 21] on input "N=C(N)SCC1=CC=C(CSC(N)=N)S1" at bounding box center [309, 18] width 183 height 9
paste input "NNC(C1=CC=CC=C1)=O"
type input "N=C(N)NNC(C1=CC=CC=C1)=O"
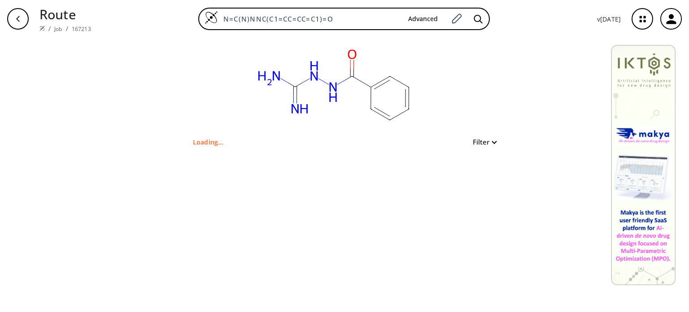
type input "O=C(NNC(N)=N)C1=CC=CC=C1"
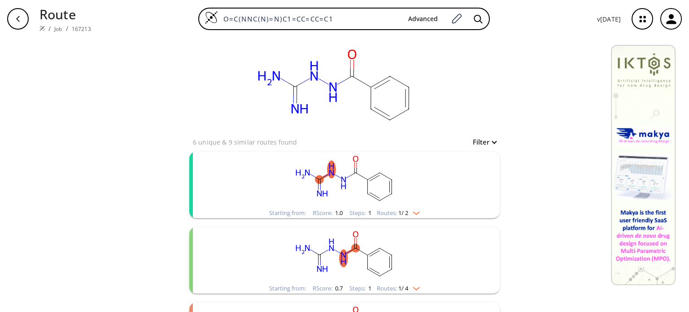
click at [355, 257] on rect "clusters" at bounding box center [344, 255] width 233 height 56
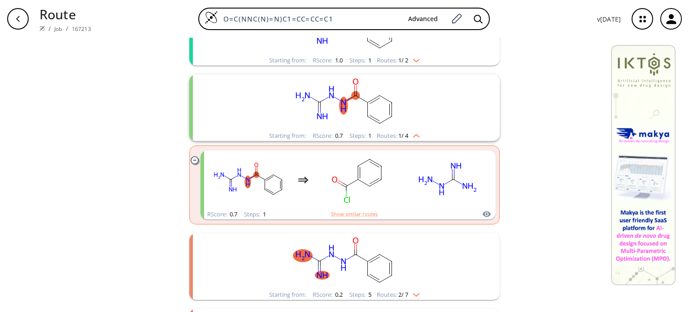
scroll to position [154, 0]
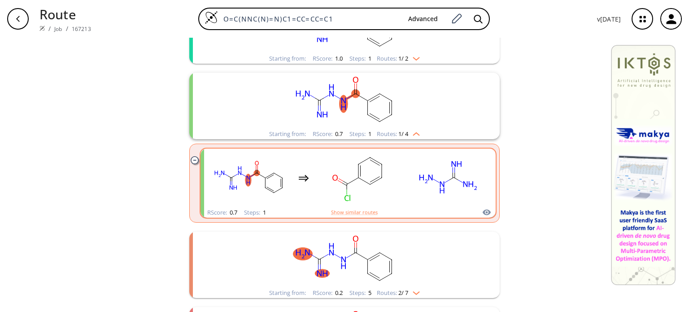
click at [440, 186] on icon "clusters" at bounding box center [442, 184] width 4 height 6
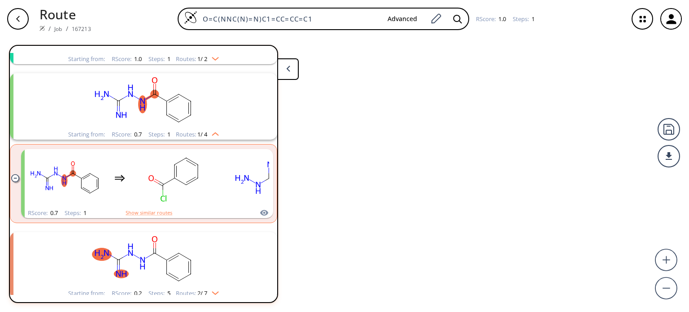
scroll to position [95, 0]
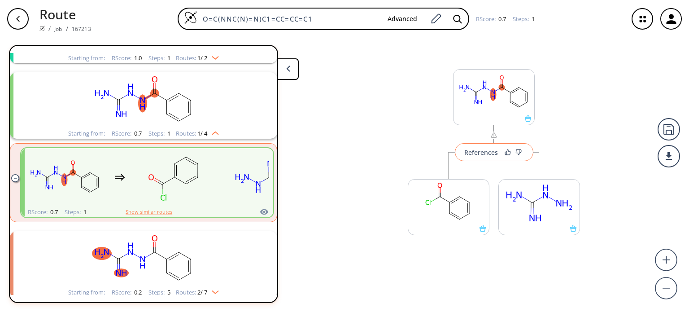
click at [478, 152] on div "References" at bounding box center [481, 152] width 34 height 6
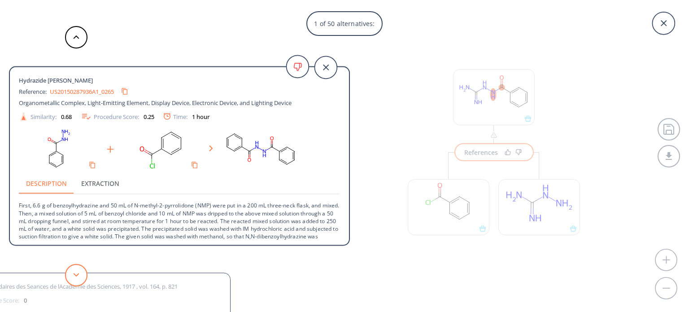
click at [76, 279] on button at bounding box center [76, 275] width 22 height 22
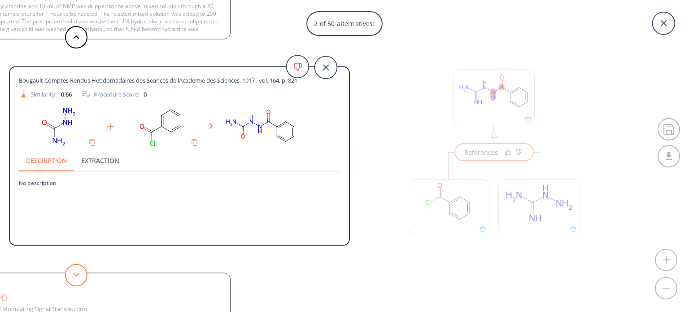
click at [76, 279] on button at bounding box center [76, 275] width 22 height 22
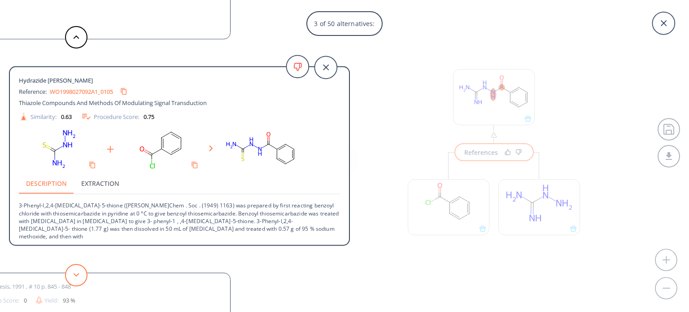
click at [81, 270] on button at bounding box center [76, 275] width 22 height 22
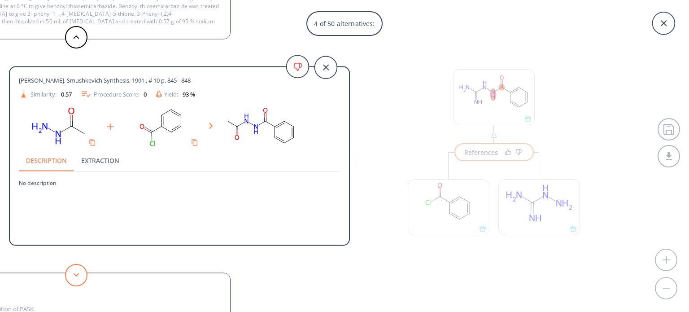
click at [81, 270] on button at bounding box center [76, 275] width 22 height 22
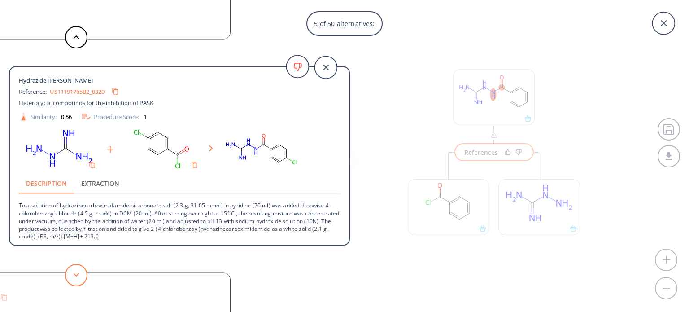
click at [81, 270] on button at bounding box center [76, 275] width 22 height 22
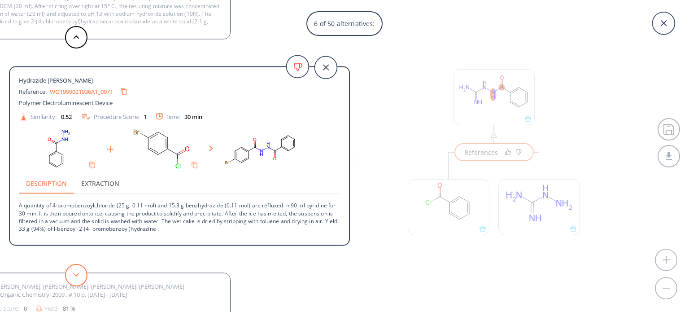
click at [81, 270] on button at bounding box center [76, 275] width 22 height 22
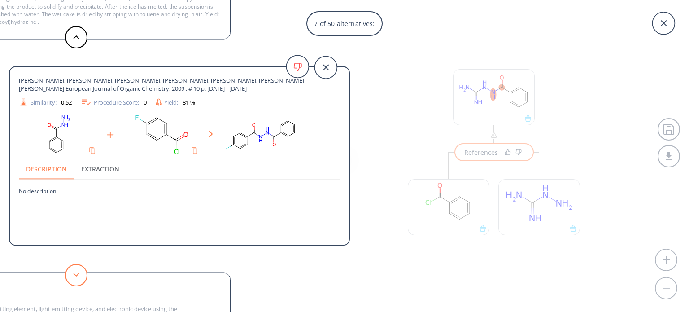
click at [81, 270] on button at bounding box center [76, 275] width 22 height 22
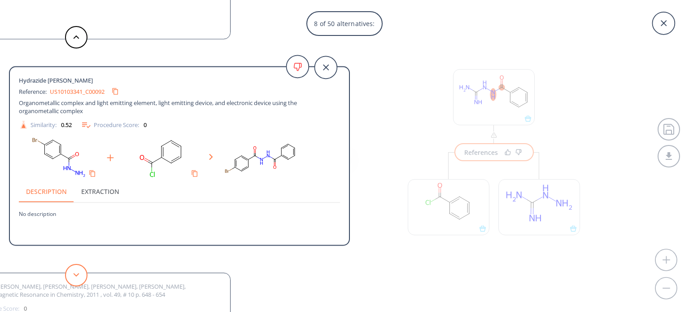
click at [81, 270] on button at bounding box center [76, 275] width 22 height 22
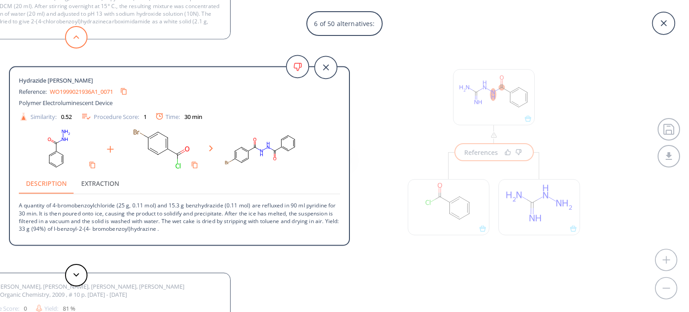
click at [75, 40] on button at bounding box center [76, 37] width 22 height 22
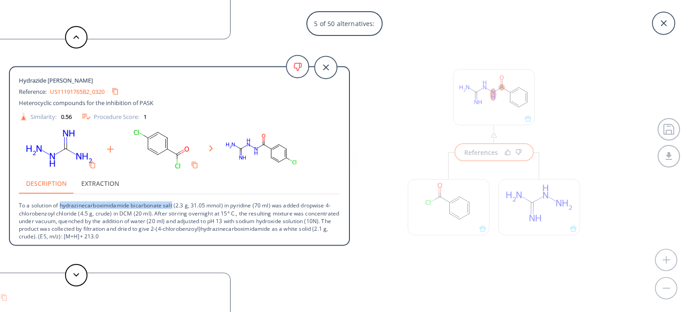
drag, startPoint x: 59, startPoint y: 205, endPoint x: 172, endPoint y: 204, distance: 113.0
click at [172, 204] on p "To a solution of hydrazinecarboximidamide bicarbonate salt (2.3 g, 31.05 mmol) …" at bounding box center [179, 217] width 321 height 46
copy p "hydrazinecarboximidamide bicarbonate salt"
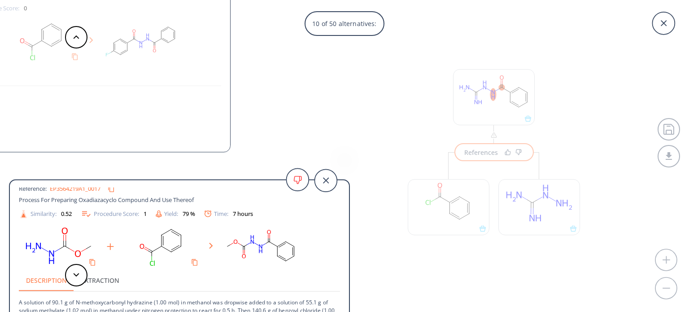
scroll to position [16, 0]
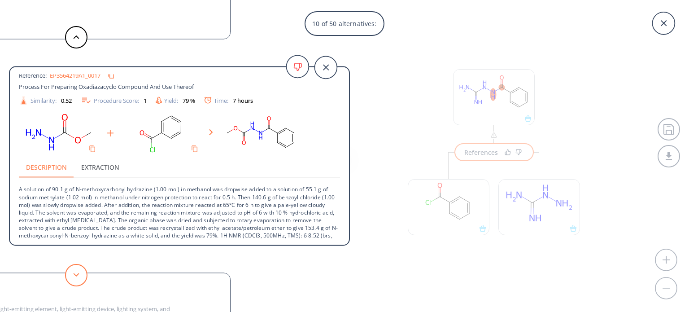
click at [81, 268] on button at bounding box center [76, 275] width 22 height 22
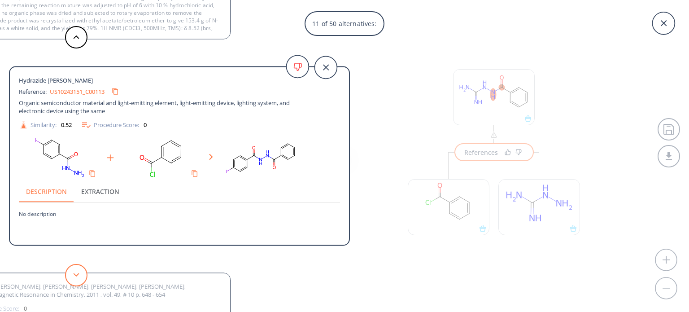
click at [81, 268] on button at bounding box center [76, 275] width 22 height 22
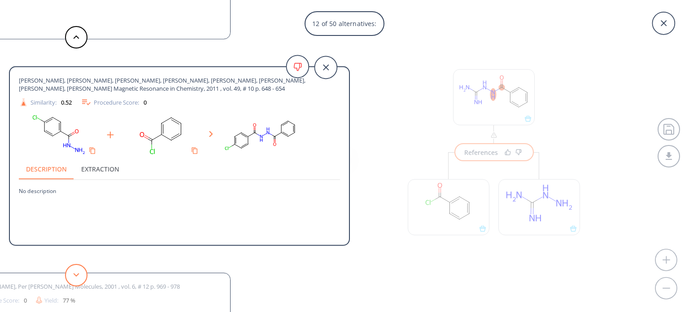
click at [81, 268] on button at bounding box center [76, 275] width 22 height 22
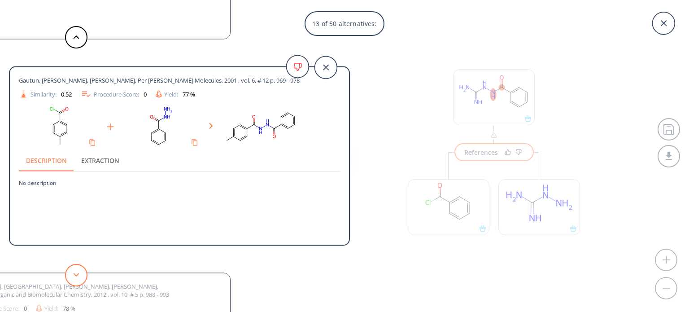
click at [81, 268] on button at bounding box center [76, 275] width 22 height 22
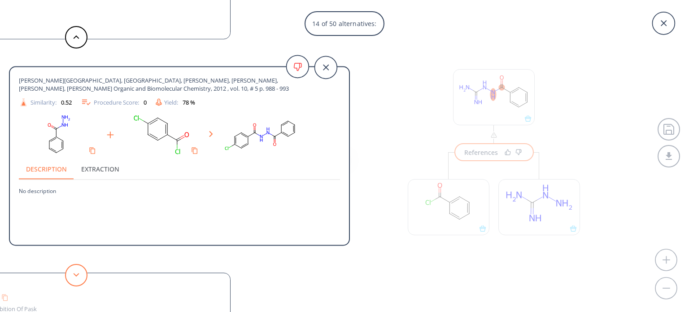
click at [81, 268] on button at bounding box center [76, 275] width 22 height 22
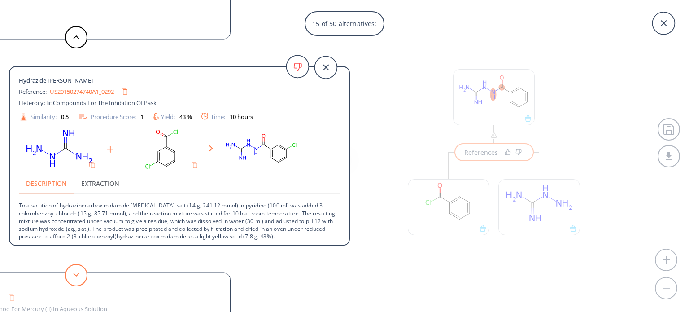
click at [81, 268] on button at bounding box center [76, 275] width 22 height 22
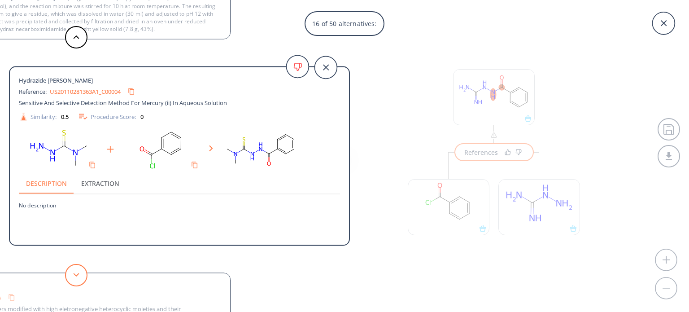
click at [81, 268] on button at bounding box center [76, 275] width 22 height 22
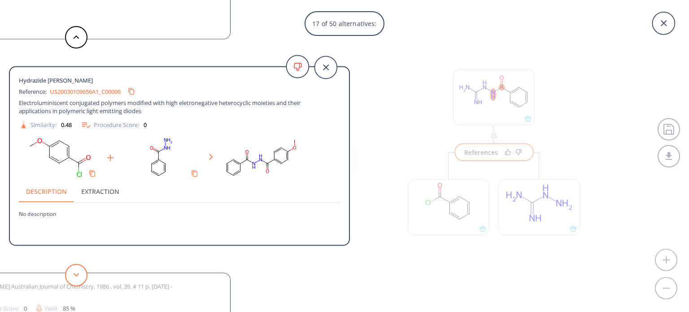
click at [81, 268] on button at bounding box center [76, 275] width 22 height 22
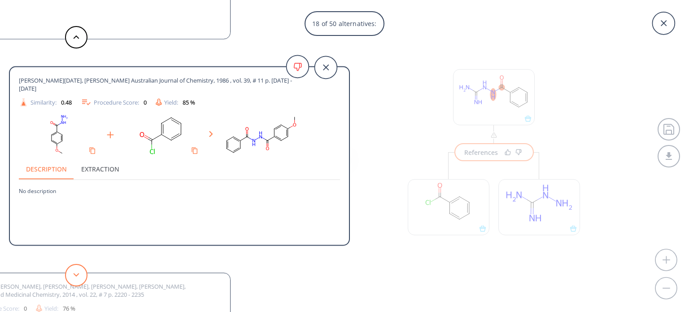
click at [81, 268] on button at bounding box center [76, 275] width 22 height 22
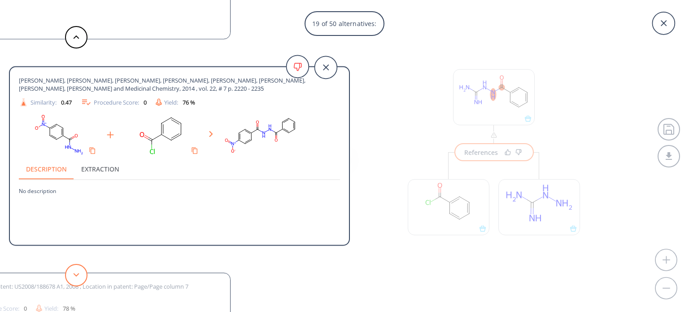
click at [81, 268] on button at bounding box center [76, 275] width 22 height 22
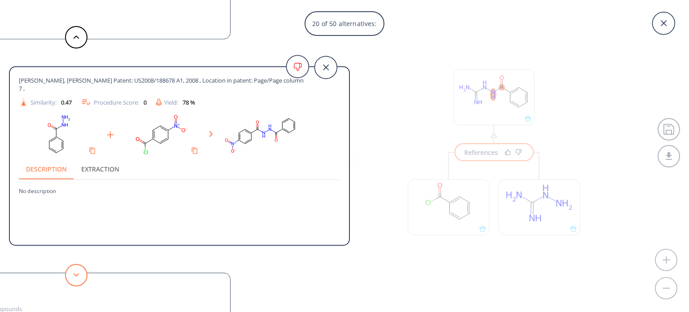
click at [81, 268] on button at bounding box center [76, 275] width 22 height 22
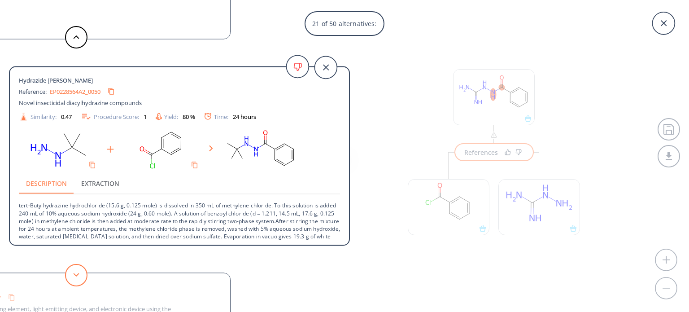
click at [81, 268] on button at bounding box center [76, 275] width 22 height 22
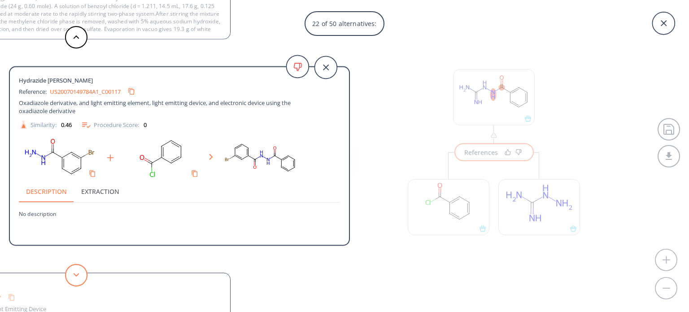
click at [81, 268] on button at bounding box center [76, 275] width 22 height 22
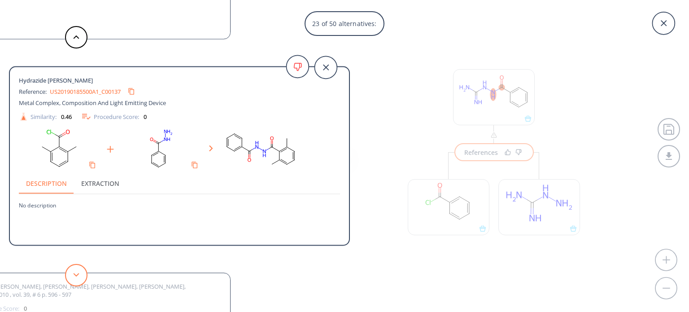
click at [81, 268] on button at bounding box center [76, 275] width 22 height 22
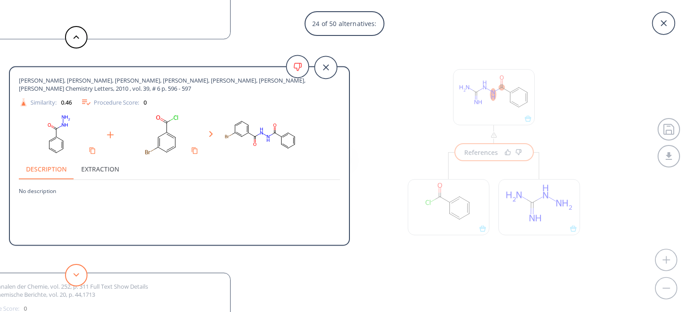
click at [81, 268] on button at bounding box center [76, 275] width 22 height 22
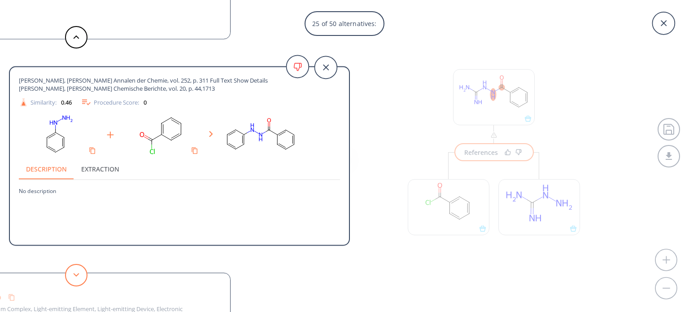
click at [81, 268] on button at bounding box center [76, 275] width 22 height 22
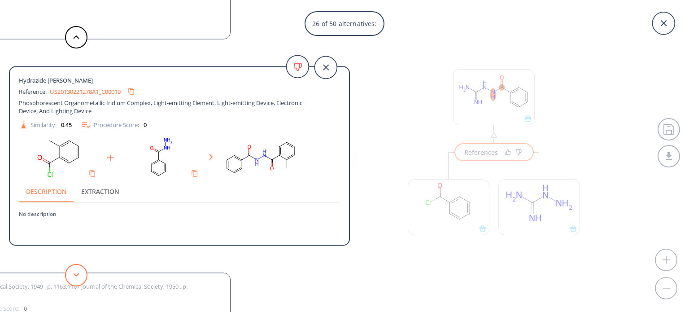
click at [81, 268] on button at bounding box center [76, 275] width 22 height 22
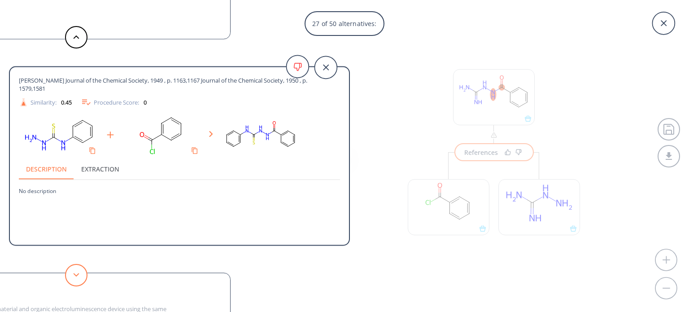
click at [81, 268] on button at bounding box center [76, 275] width 22 height 22
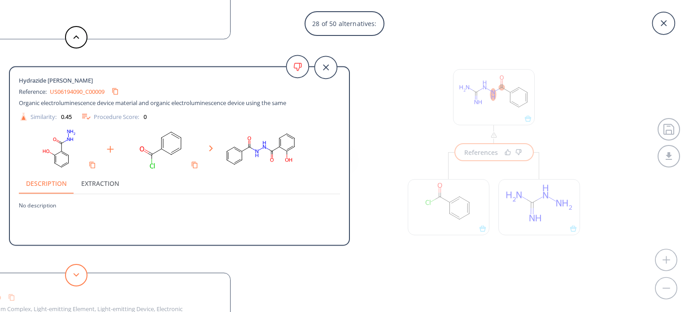
click at [81, 268] on button at bounding box center [76, 275] width 22 height 22
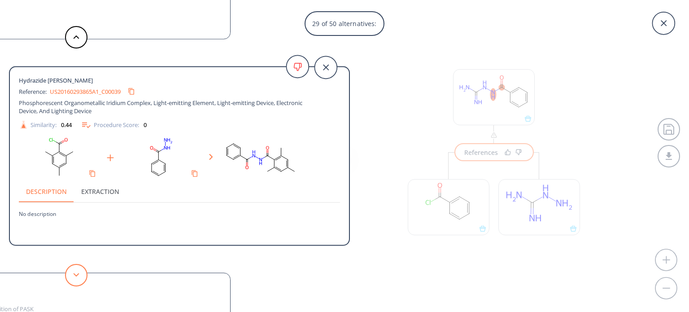
click at [81, 268] on button at bounding box center [76, 275] width 22 height 22
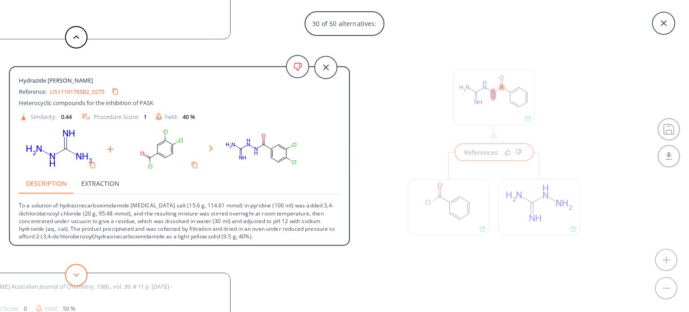
click at [81, 268] on button at bounding box center [76, 275] width 22 height 22
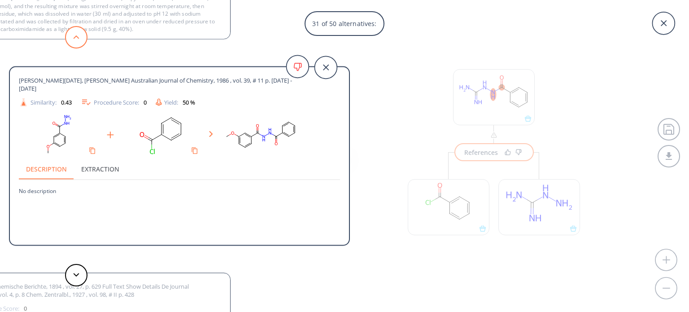
click at [73, 39] on button at bounding box center [76, 37] width 22 height 22
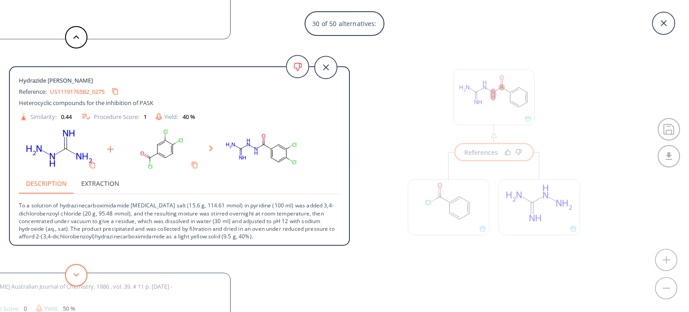
click at [76, 275] on polygon at bounding box center [77, 275] width 6 height 4
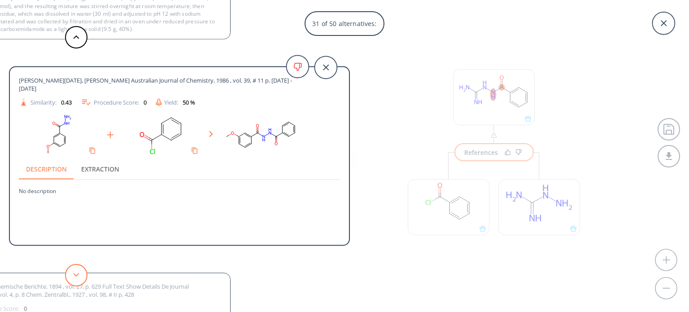
click at [76, 275] on polygon at bounding box center [77, 275] width 6 height 4
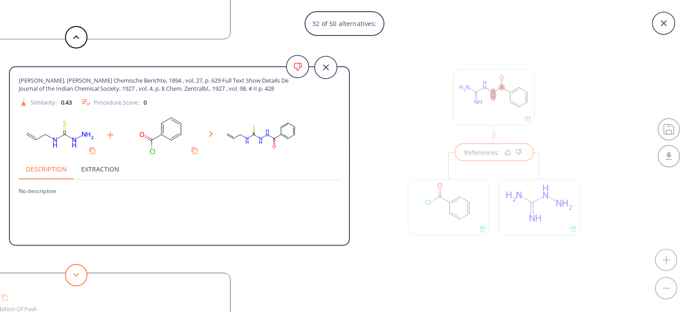
click at [76, 275] on polygon at bounding box center [77, 275] width 6 height 4
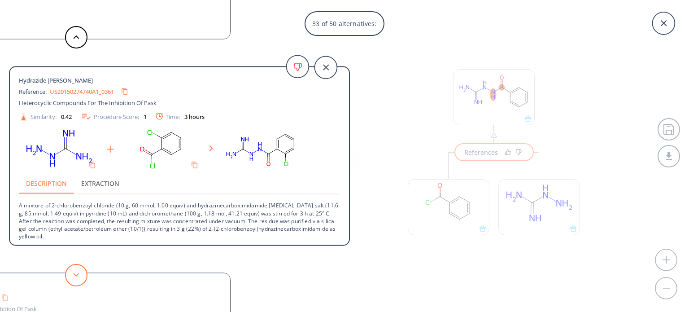
click at [76, 275] on polygon at bounding box center [77, 275] width 6 height 4
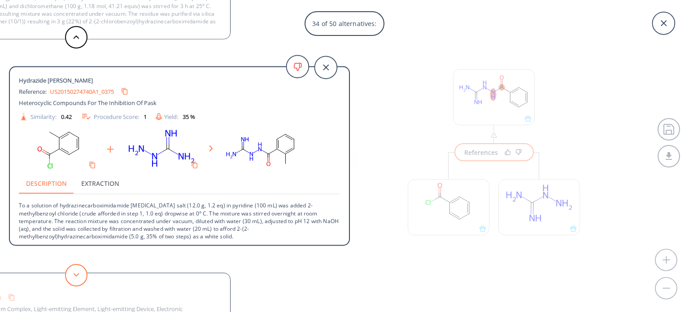
click at [76, 275] on polygon at bounding box center [77, 275] width 6 height 4
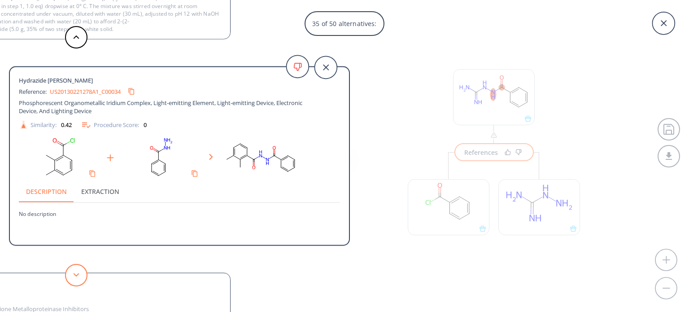
click at [76, 275] on polygon at bounding box center [77, 275] width 6 height 4
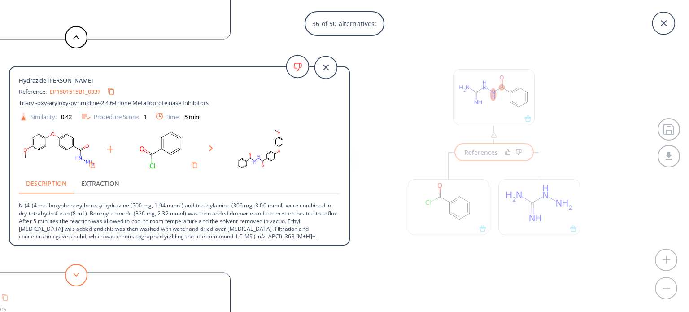
click at [76, 275] on polygon at bounding box center [77, 275] width 6 height 4
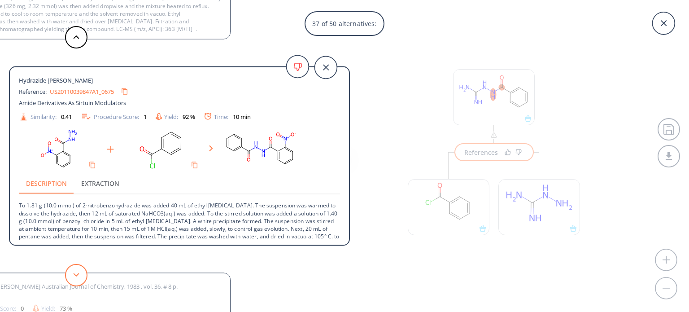
click at [76, 275] on polygon at bounding box center [77, 275] width 6 height 4
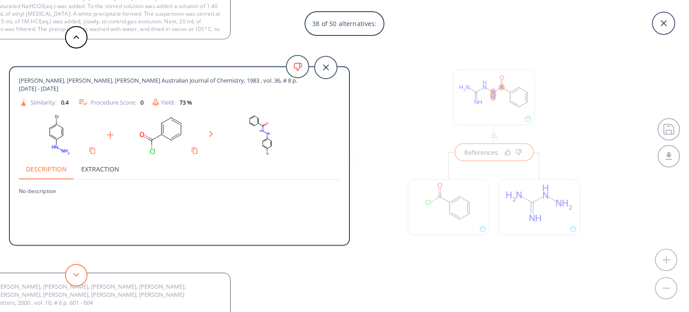
click at [76, 275] on polygon at bounding box center [77, 275] width 6 height 4
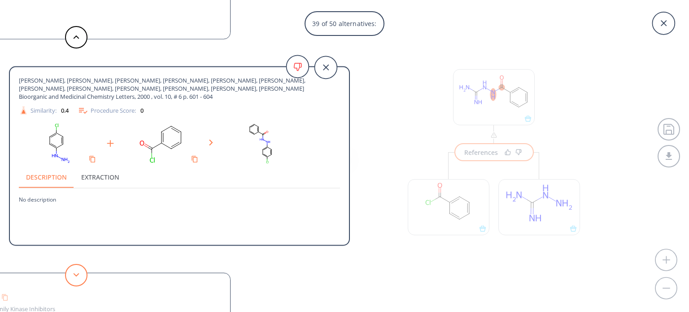
click at [76, 275] on polygon at bounding box center [77, 275] width 6 height 4
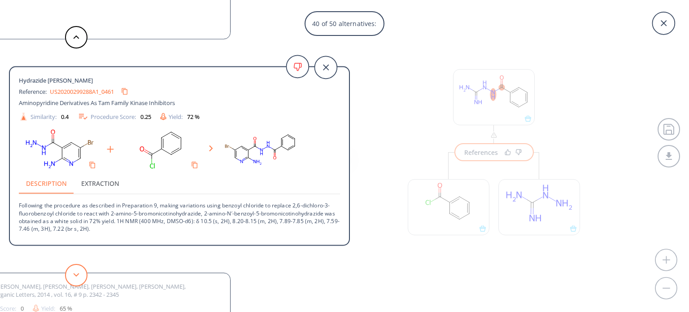
click at [76, 275] on polygon at bounding box center [77, 275] width 6 height 4
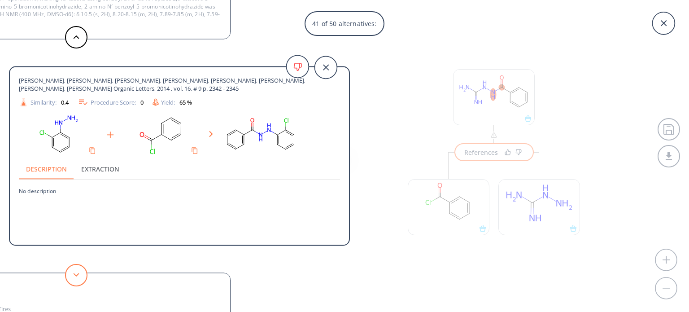
click at [76, 275] on polygon at bounding box center [77, 275] width 6 height 4
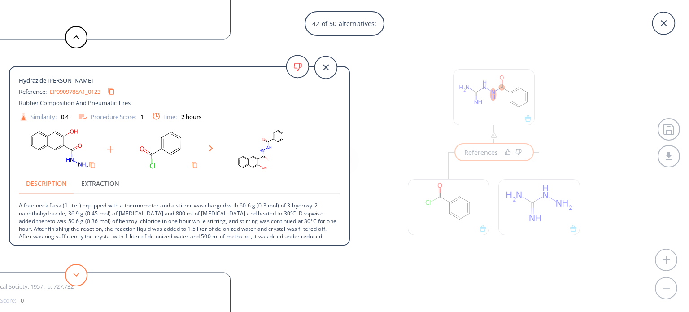
click at [76, 275] on polygon at bounding box center [77, 275] width 6 height 4
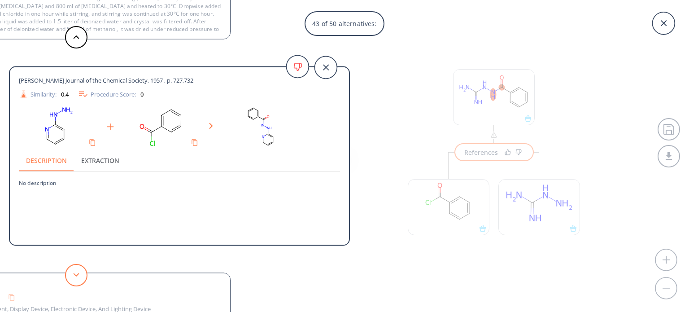
click at [76, 275] on polygon at bounding box center [77, 275] width 6 height 4
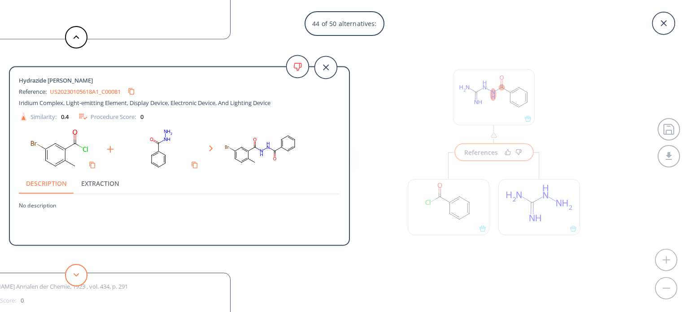
click at [76, 275] on polygon at bounding box center [77, 275] width 6 height 4
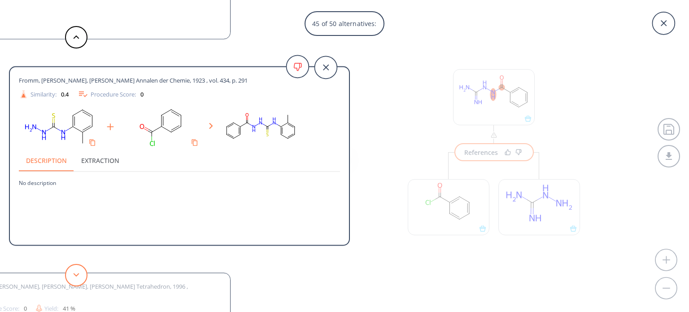
click at [76, 275] on polygon at bounding box center [77, 275] width 6 height 4
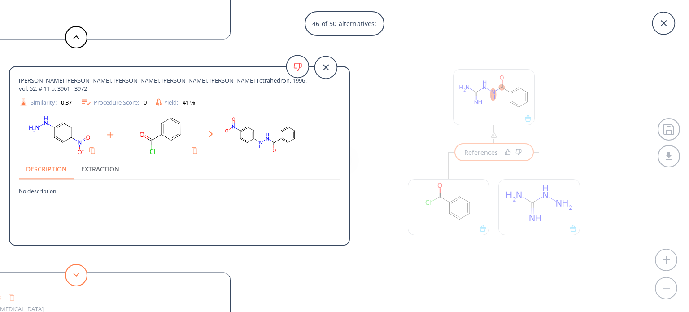
click at [76, 275] on polygon at bounding box center [77, 275] width 6 height 4
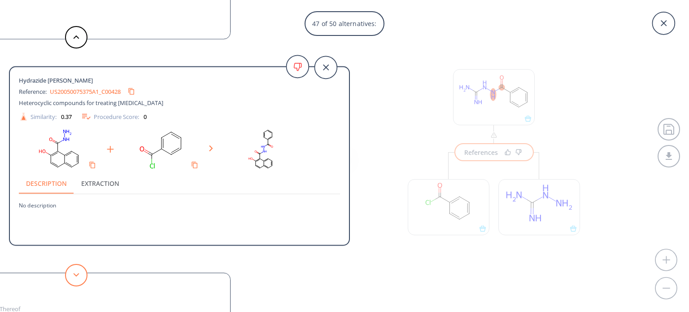
click at [76, 275] on polygon at bounding box center [77, 275] width 6 height 4
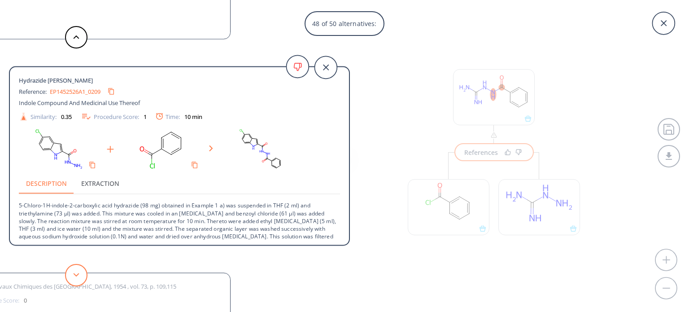
click at [76, 275] on polygon at bounding box center [77, 275] width 6 height 4
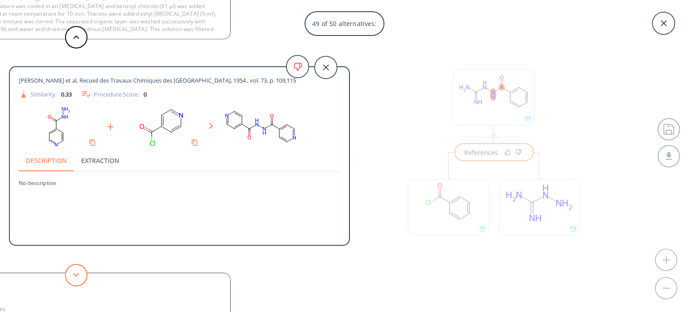
click at [76, 275] on polygon at bounding box center [77, 275] width 6 height 4
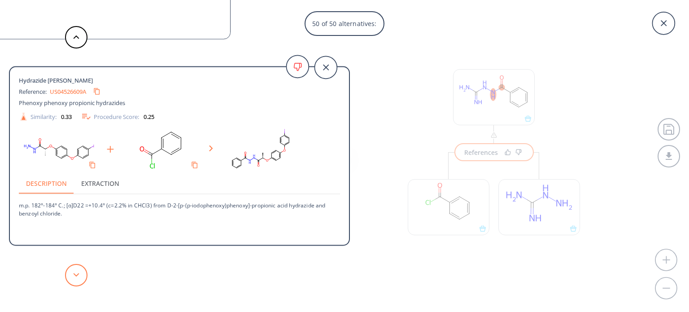
click at [76, 275] on polygon at bounding box center [77, 275] width 6 height 4
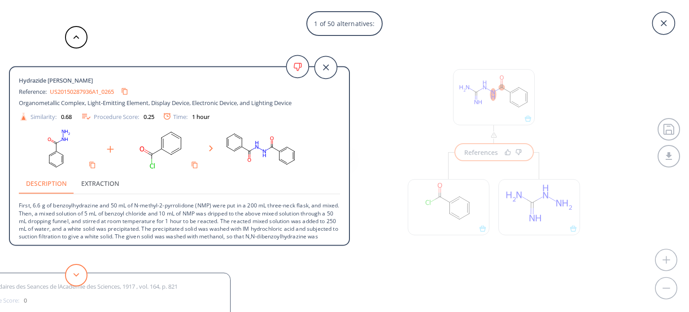
click at [76, 275] on polygon at bounding box center [77, 275] width 6 height 4
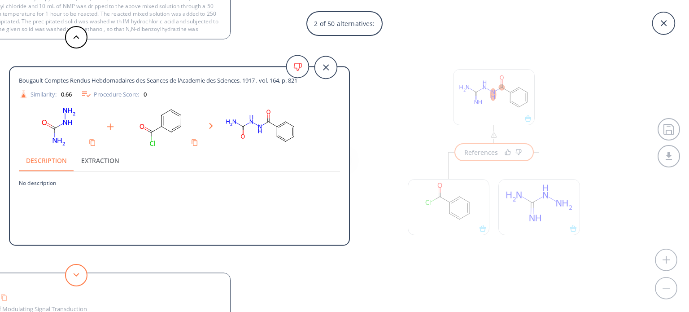
click at [76, 275] on polygon at bounding box center [77, 275] width 6 height 4
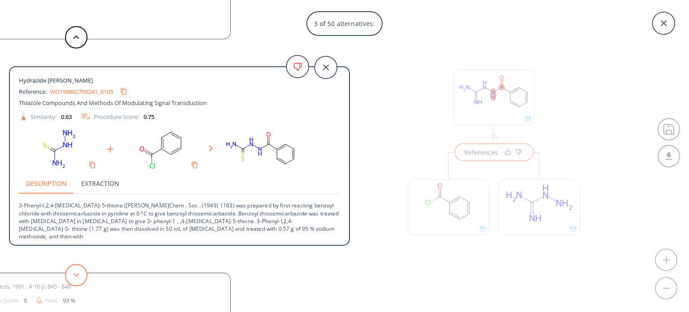
click at [76, 275] on polygon at bounding box center [77, 275] width 6 height 4
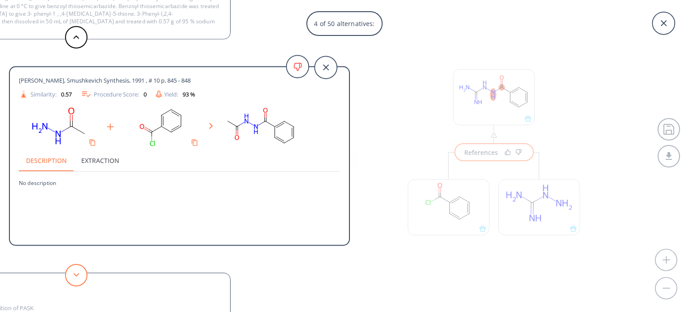
click at [76, 275] on polygon at bounding box center [77, 275] width 6 height 4
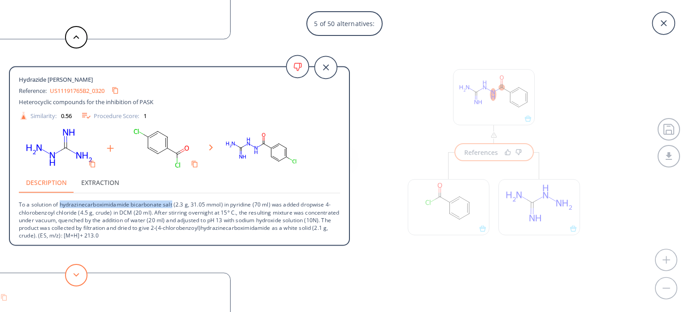
click at [76, 275] on polygon at bounding box center [77, 275] width 6 height 4
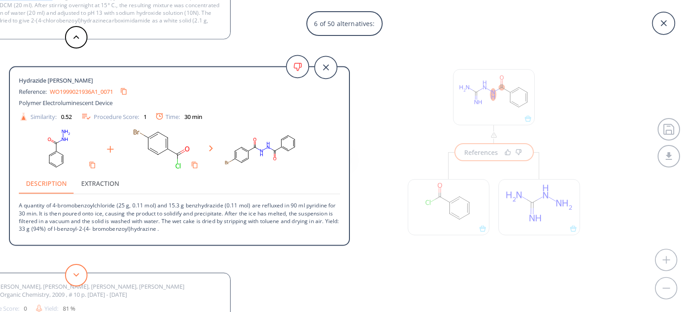
click at [76, 275] on polygon at bounding box center [77, 275] width 6 height 4
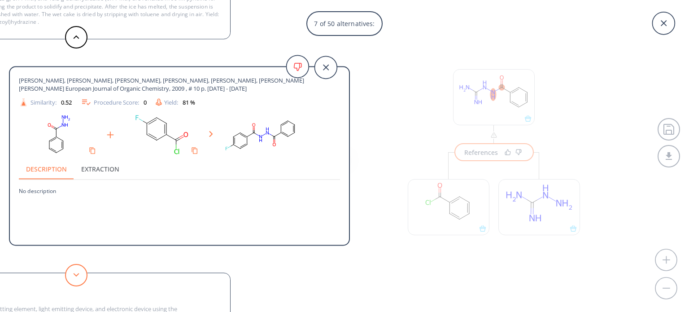
click at [76, 275] on polygon at bounding box center [77, 275] width 6 height 4
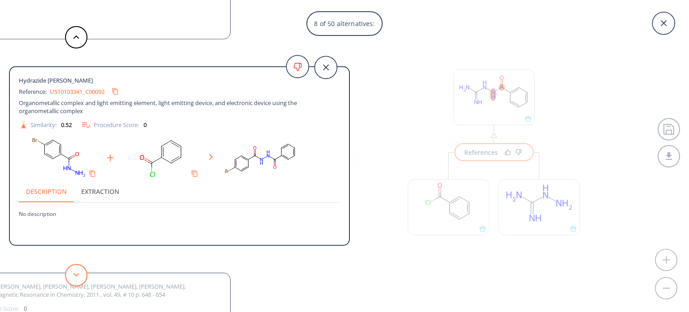
click at [76, 275] on polygon at bounding box center [77, 275] width 6 height 4
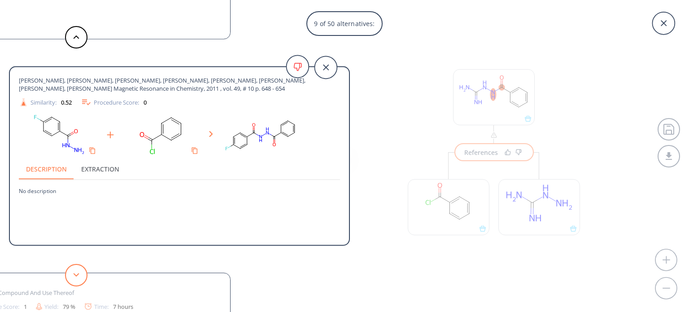
click at [76, 275] on polygon at bounding box center [77, 275] width 6 height 4
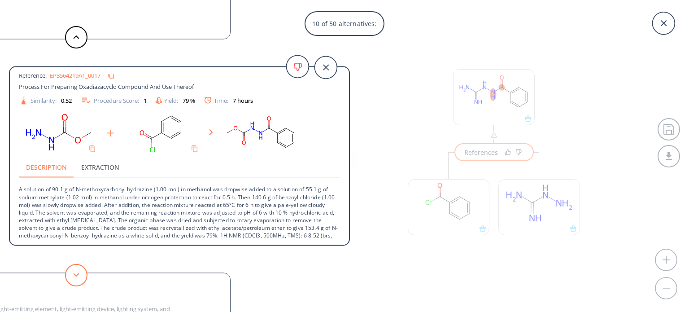
click at [76, 275] on polygon at bounding box center [77, 275] width 6 height 4
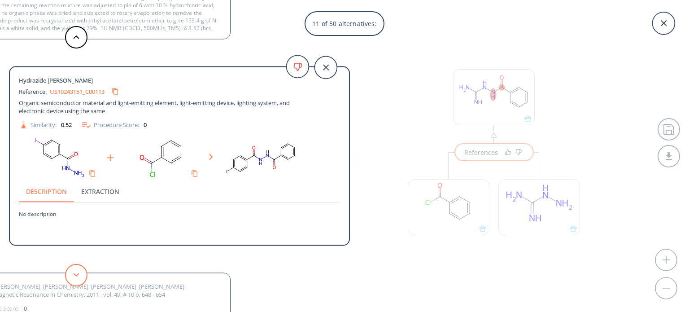
click at [76, 275] on polygon at bounding box center [77, 275] width 6 height 4
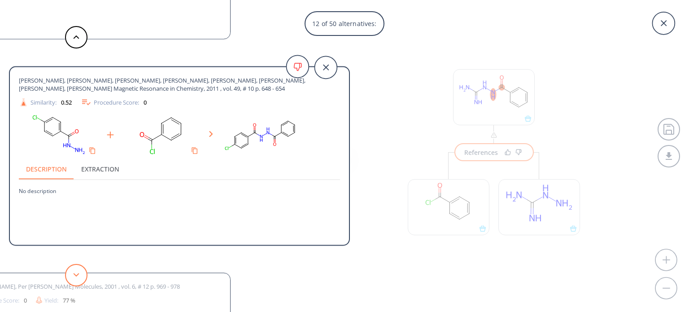
click at [76, 275] on polygon at bounding box center [77, 275] width 6 height 4
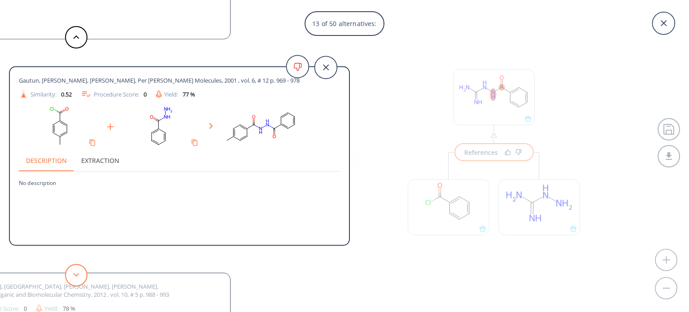
click at [76, 275] on polygon at bounding box center [77, 275] width 6 height 4
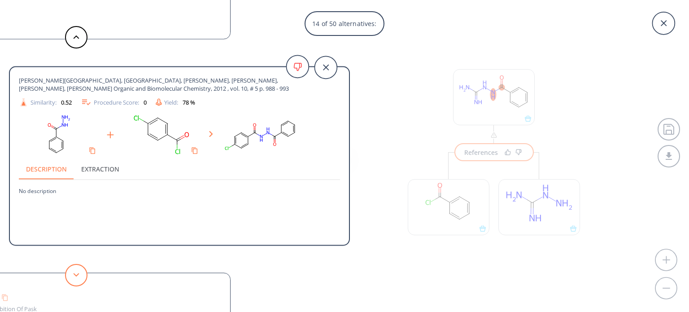
click at [76, 275] on polygon at bounding box center [77, 275] width 6 height 4
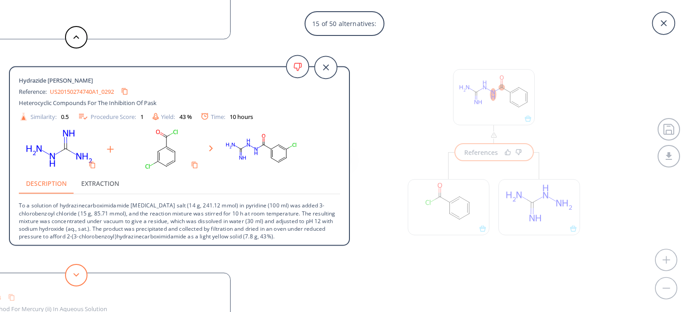
click at [65, 264] on button at bounding box center [76, 275] width 22 height 22
